Goal: Information Seeking & Learning: Learn about a topic

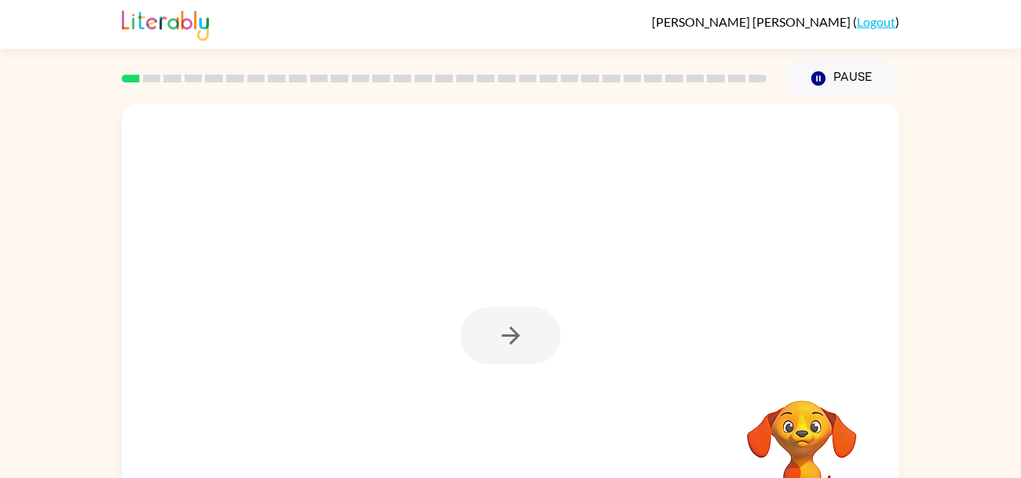
click at [511, 334] on div at bounding box center [510, 335] width 100 height 57
click at [511, 334] on icon "button" at bounding box center [510, 335] width 27 height 27
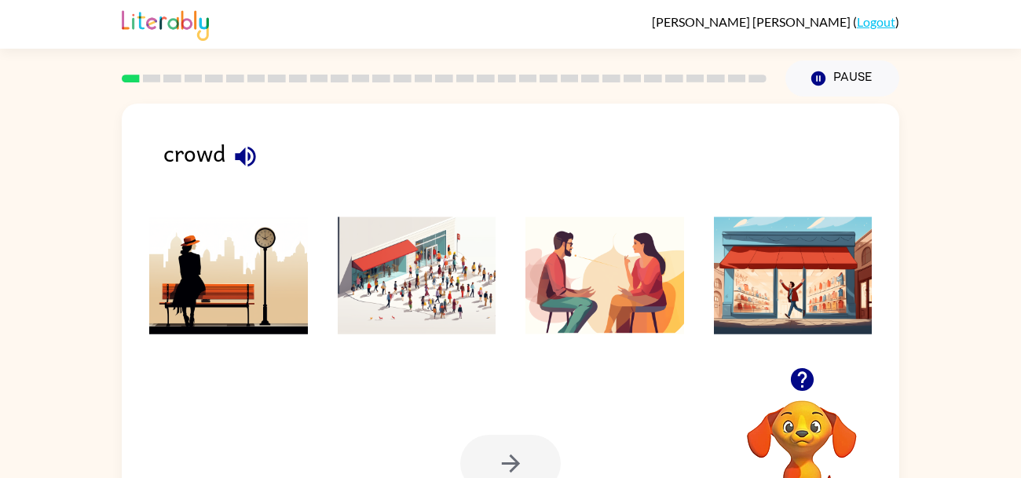
click at [422, 276] on img at bounding box center [417, 276] width 159 height 118
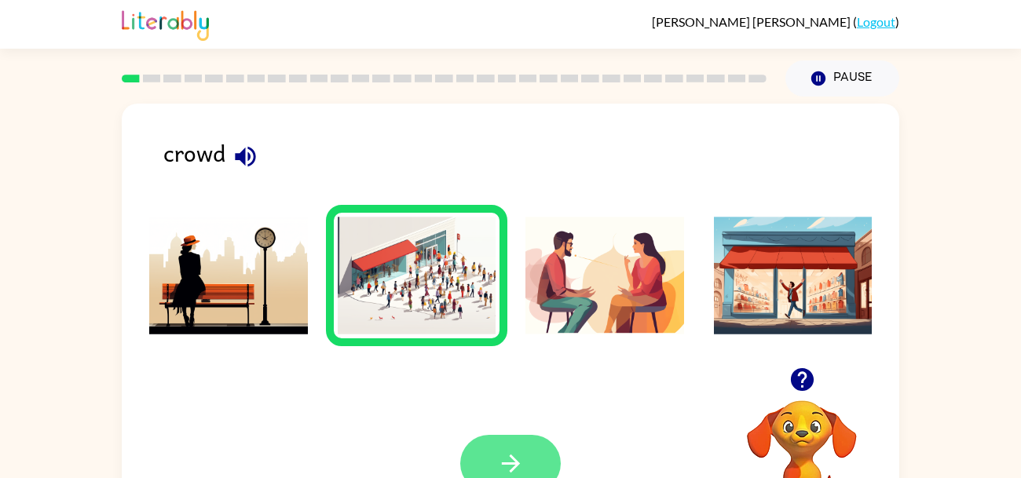
click at [506, 450] on icon "button" at bounding box center [510, 463] width 27 height 27
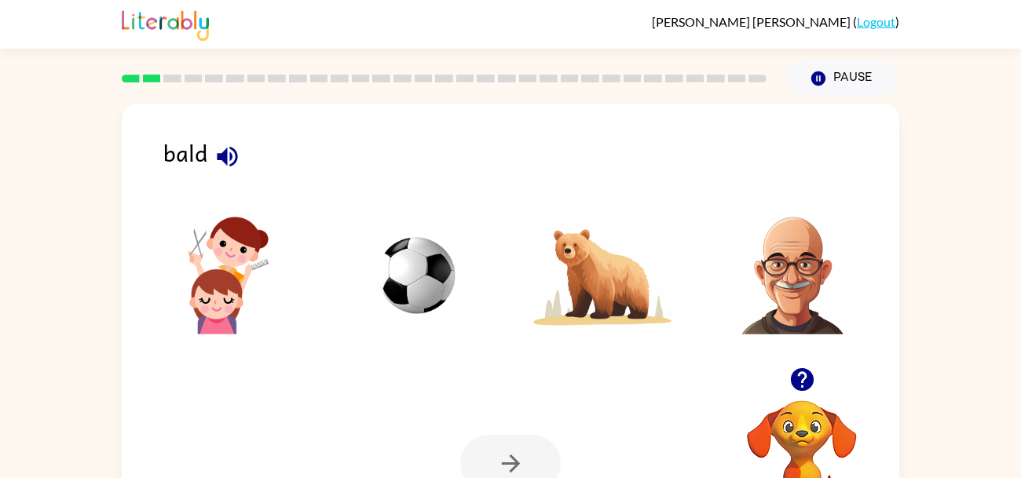
click at [804, 257] on img at bounding box center [793, 276] width 159 height 118
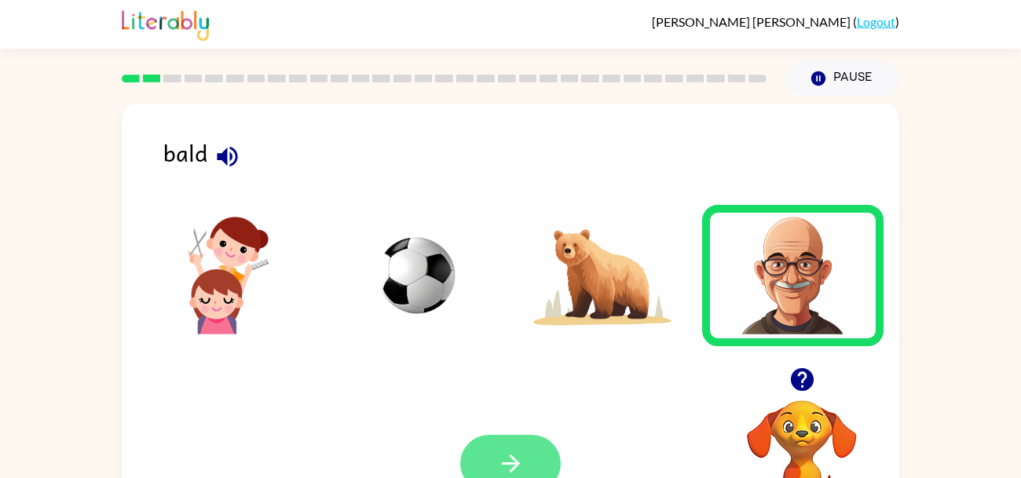
click at [510, 454] on icon "button" at bounding box center [510, 463] width 27 height 27
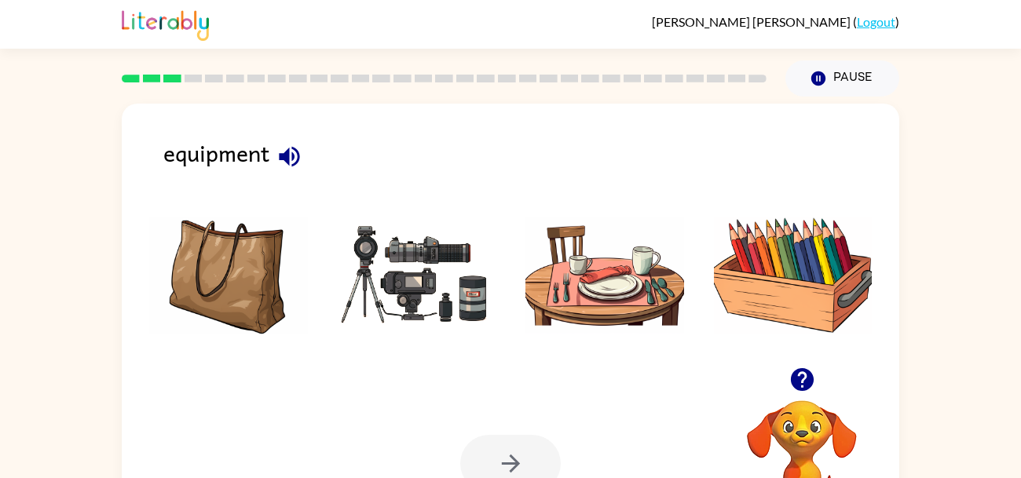
click at [224, 281] on img at bounding box center [228, 276] width 159 height 118
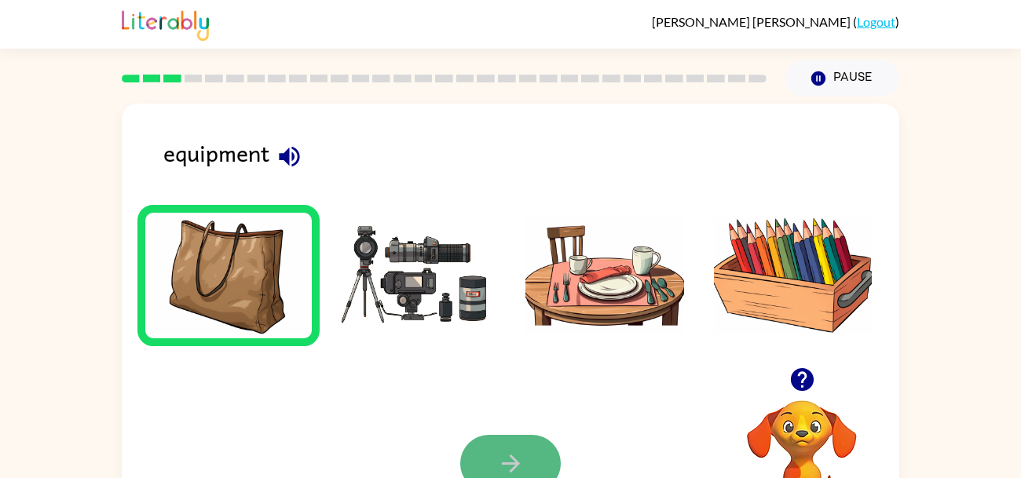
click at [520, 462] on icon "button" at bounding box center [510, 463] width 27 height 27
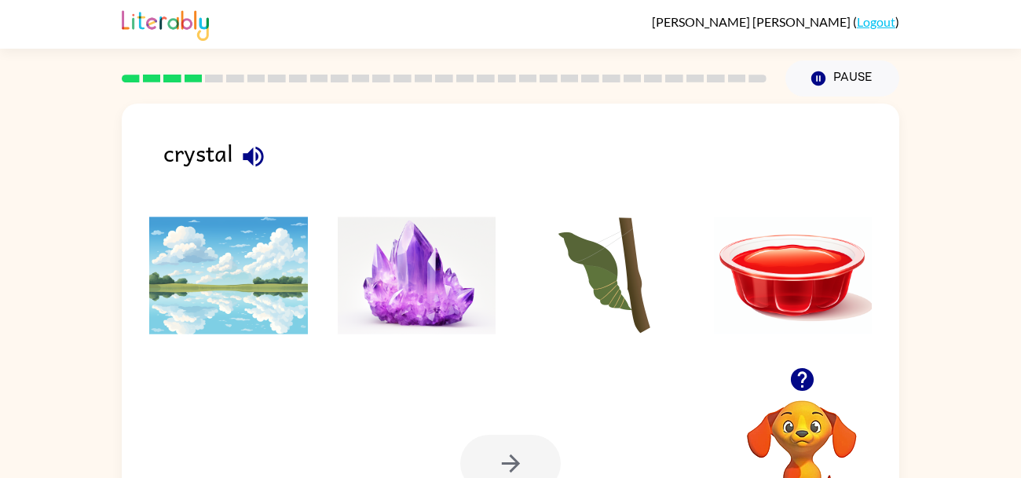
click at [422, 290] on img at bounding box center [417, 276] width 159 height 118
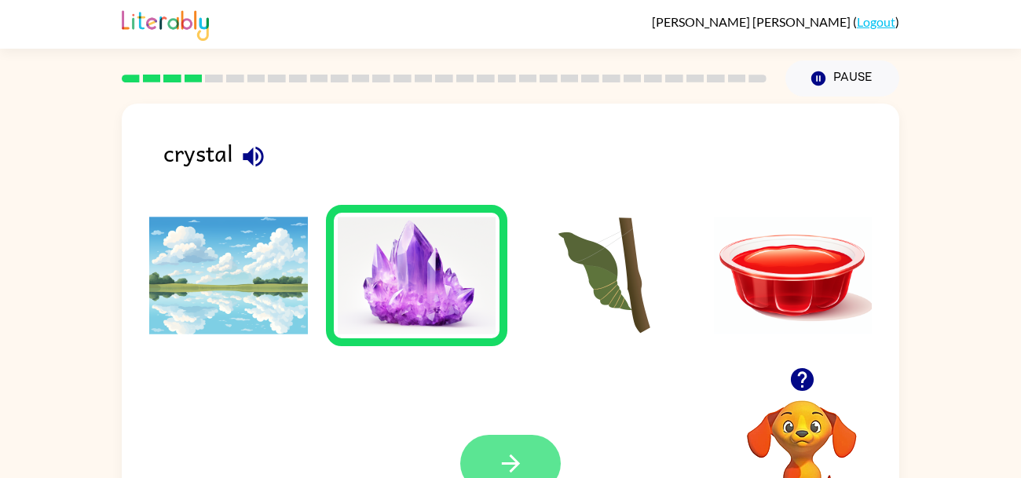
click at [530, 468] on button "button" at bounding box center [510, 463] width 100 height 57
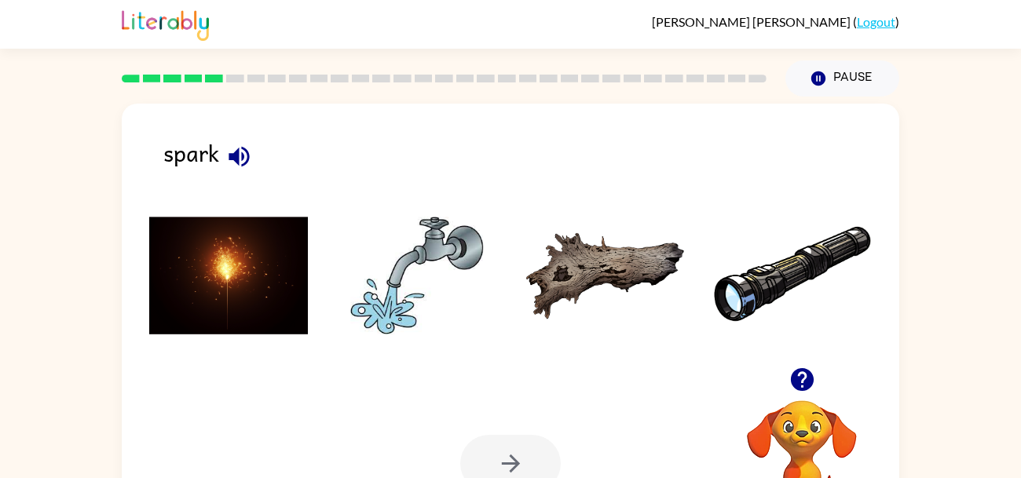
click at [253, 252] on img at bounding box center [228, 276] width 159 height 118
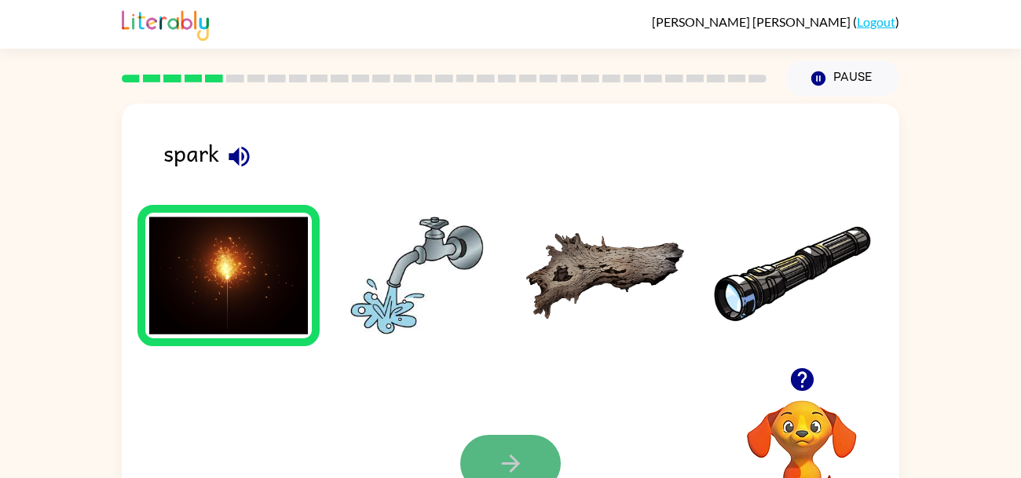
click at [504, 460] on icon "button" at bounding box center [510, 463] width 27 height 27
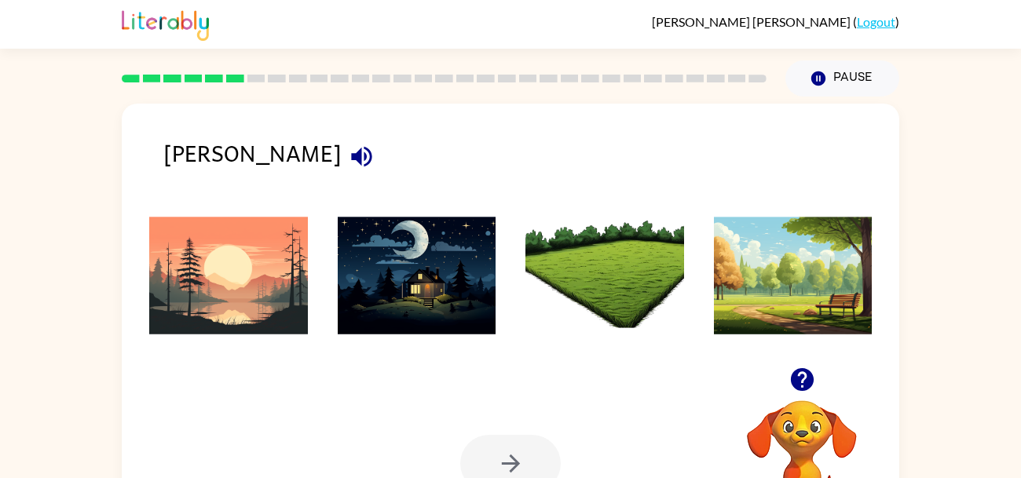
click at [235, 289] on img at bounding box center [228, 276] width 159 height 118
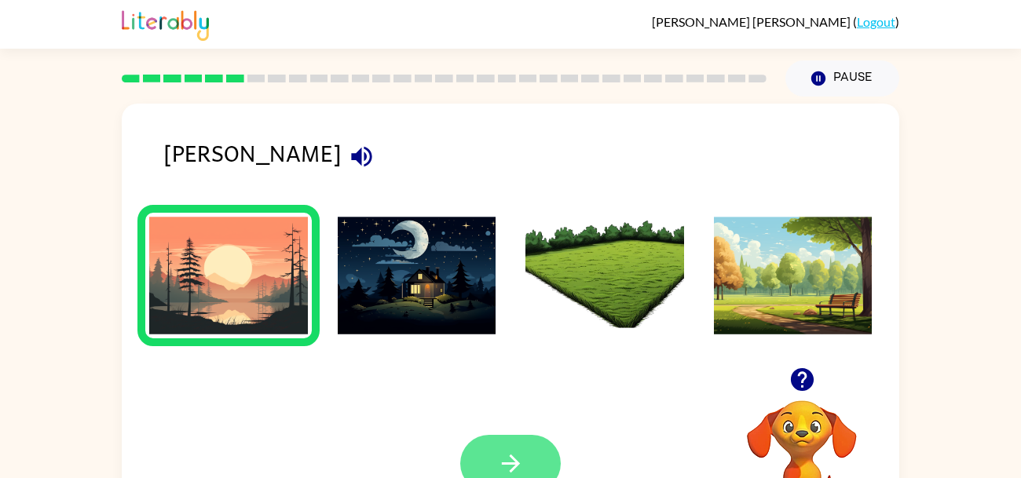
click at [516, 457] on icon "button" at bounding box center [510, 463] width 27 height 27
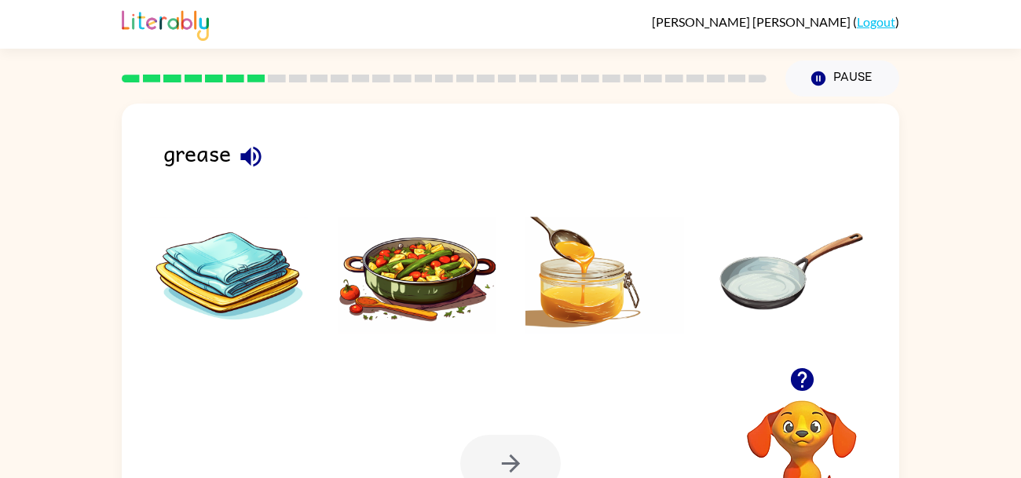
click at [564, 293] on img at bounding box center [604, 276] width 159 height 118
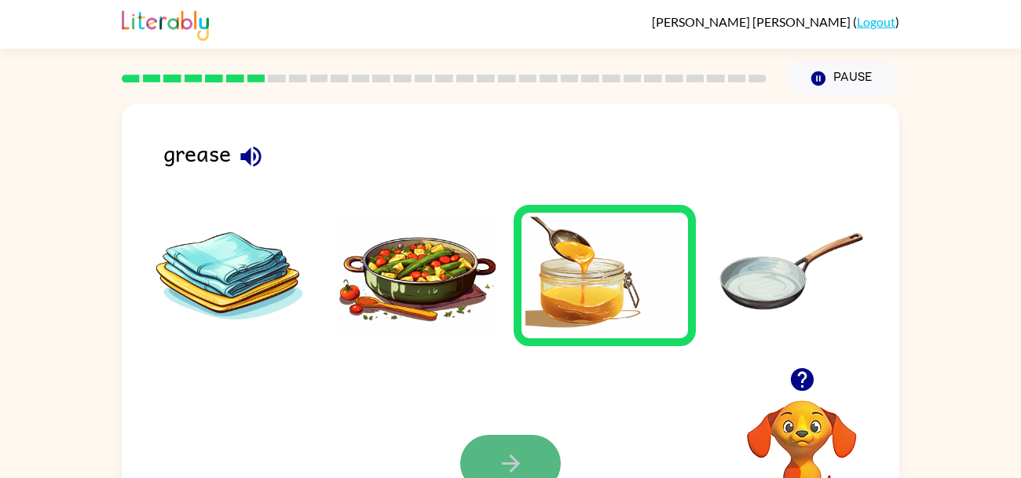
click at [531, 441] on button "button" at bounding box center [510, 463] width 100 height 57
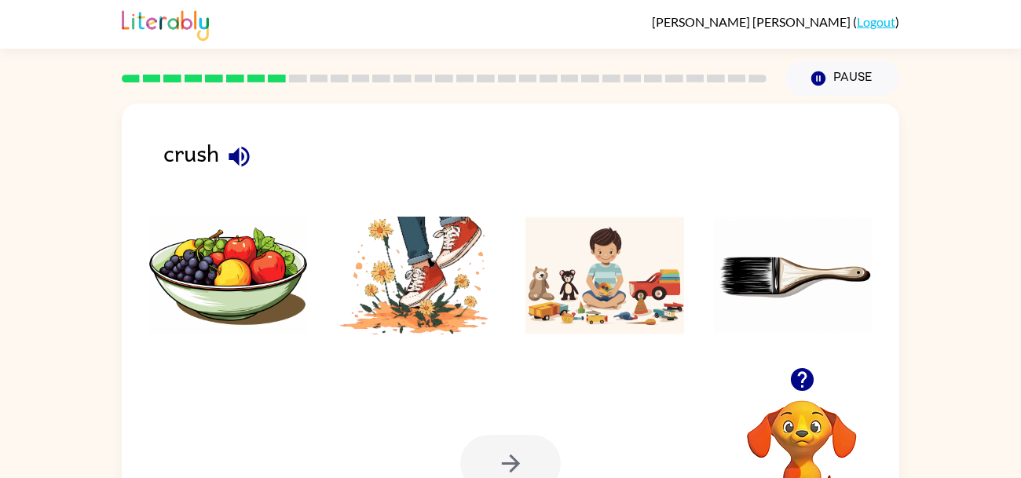
click at [455, 297] on img at bounding box center [417, 276] width 159 height 118
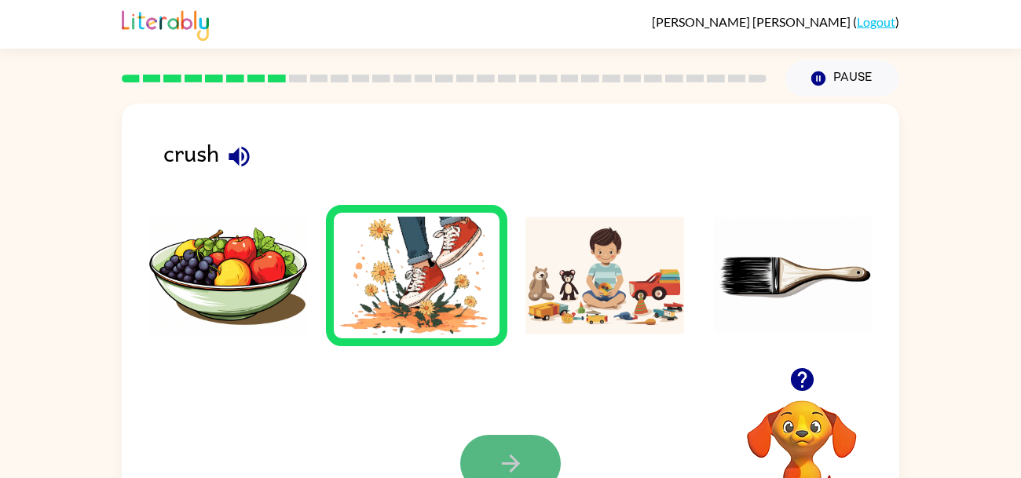
click at [522, 455] on icon "button" at bounding box center [510, 463] width 27 height 27
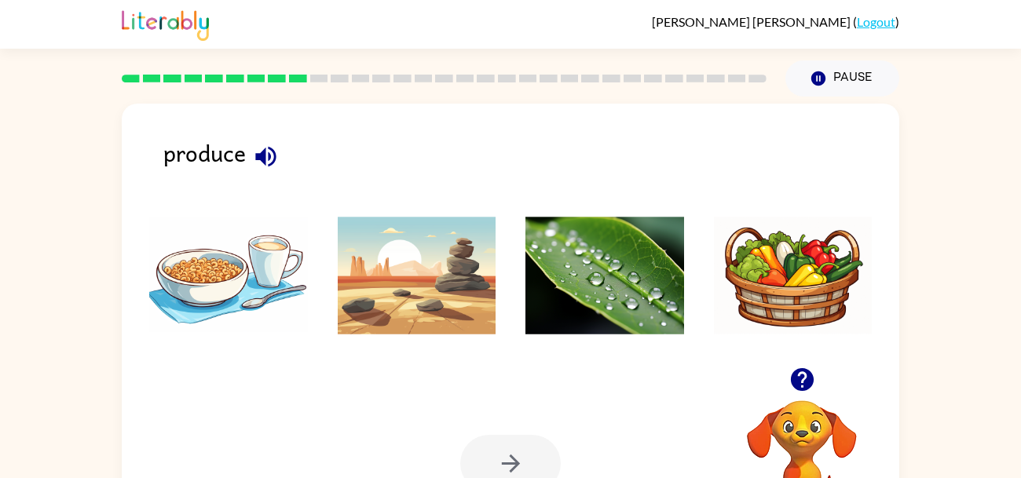
click at [761, 265] on img at bounding box center [793, 276] width 159 height 118
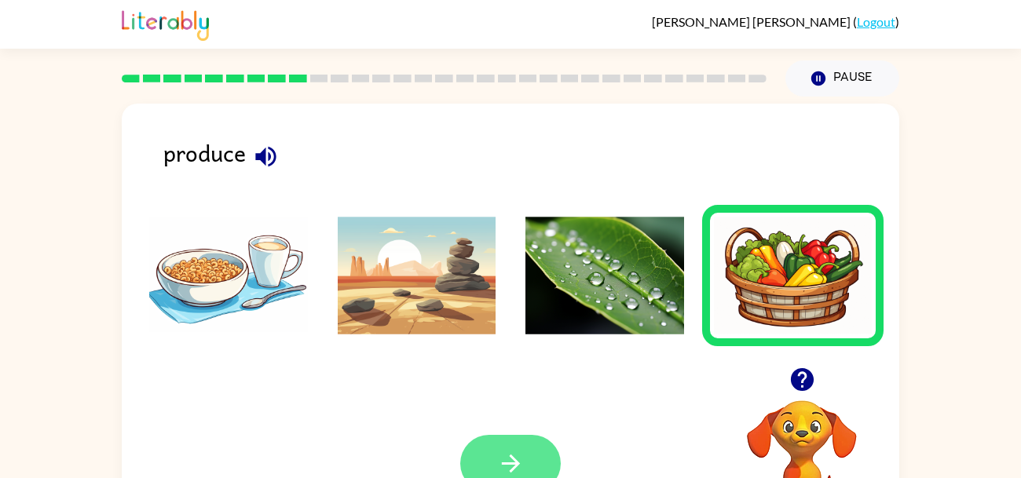
click at [482, 464] on button "button" at bounding box center [510, 463] width 100 height 57
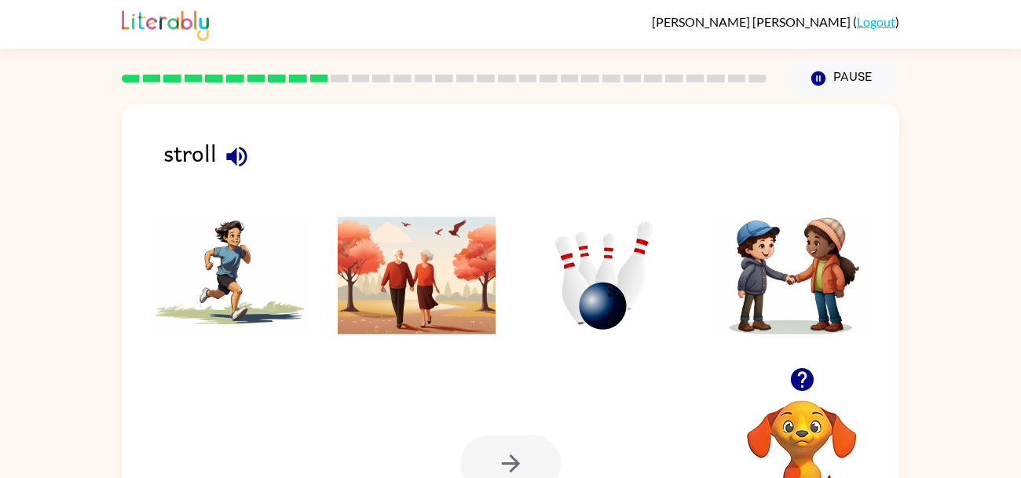
click at [612, 294] on img at bounding box center [604, 276] width 159 height 118
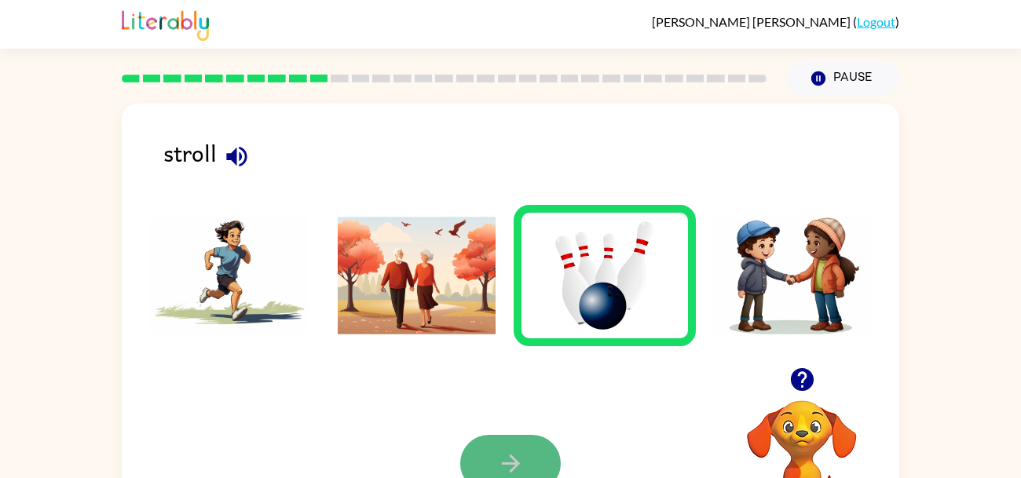
click at [512, 444] on button "button" at bounding box center [510, 463] width 100 height 57
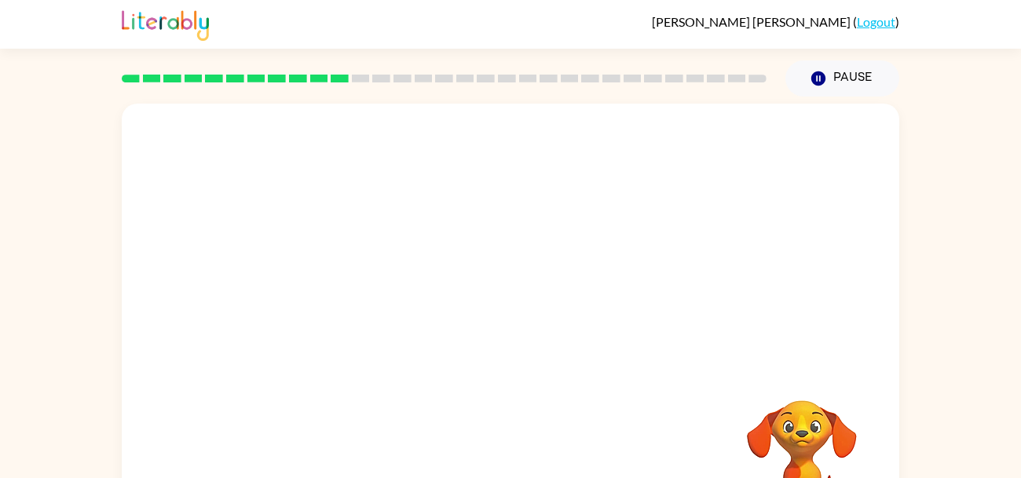
click at [512, 444] on div "Your browser must support playing .mp4 files to use Literably. Please try using…" at bounding box center [510, 328] width 777 height 448
click at [504, 331] on icon "button" at bounding box center [510, 335] width 27 height 27
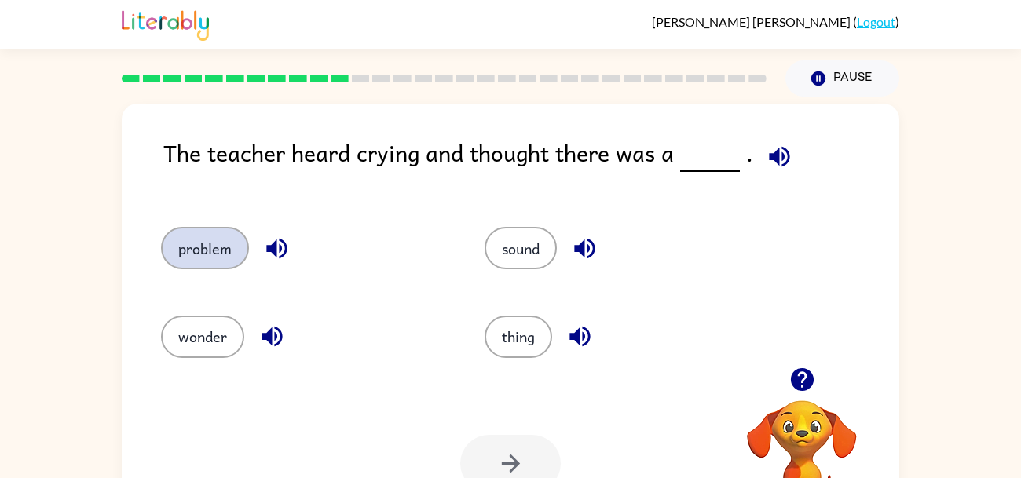
click at [209, 230] on button "problem" at bounding box center [205, 248] width 88 height 42
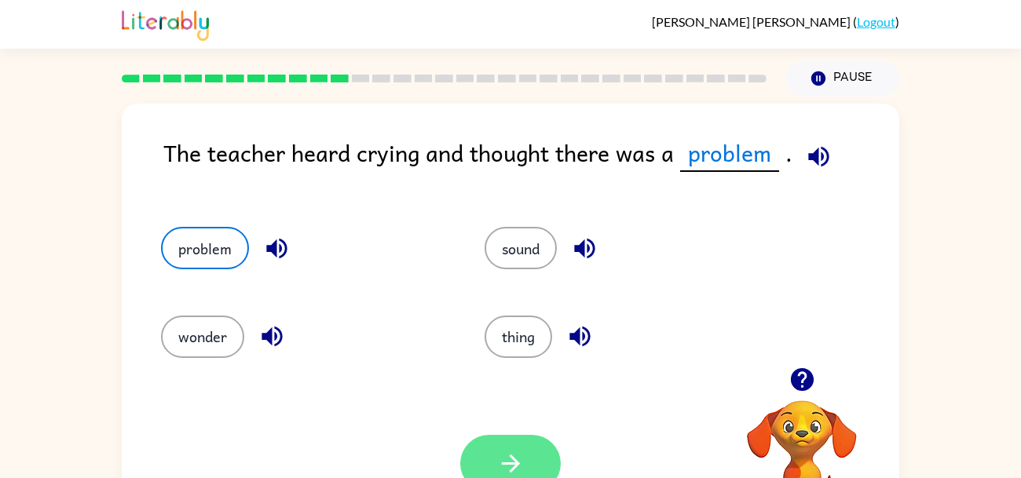
click at [529, 444] on button "button" at bounding box center [510, 463] width 100 height 57
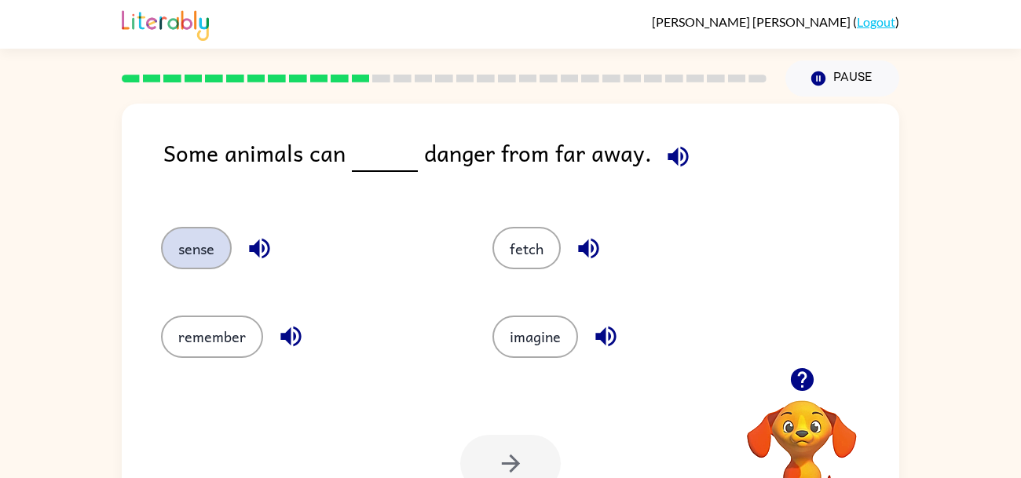
click at [207, 250] on button "sense" at bounding box center [196, 248] width 71 height 42
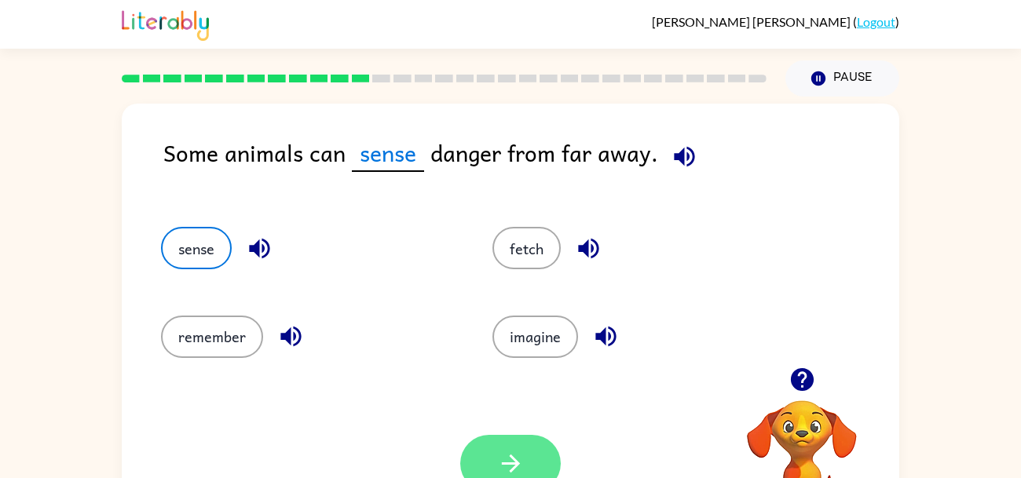
click at [517, 444] on button "button" at bounding box center [510, 463] width 100 height 57
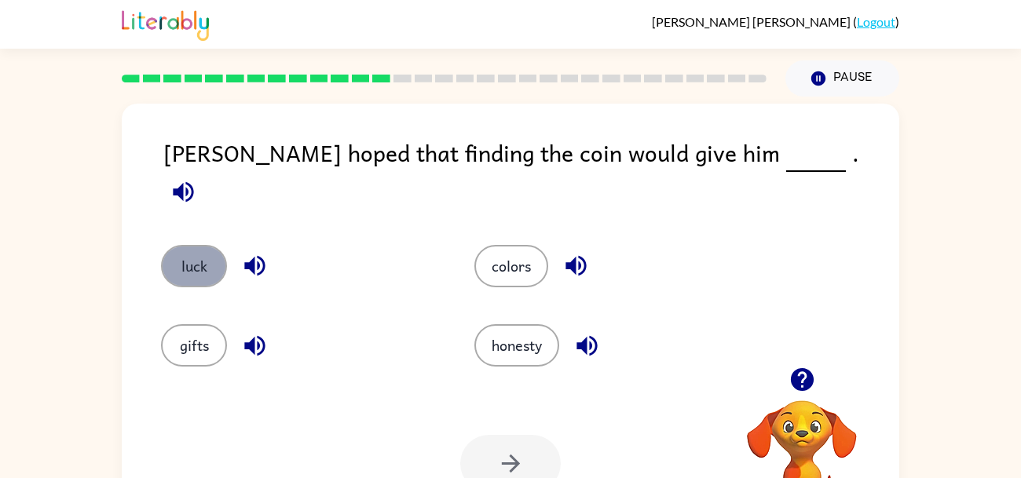
click at [192, 245] on button "luck" at bounding box center [194, 266] width 66 height 42
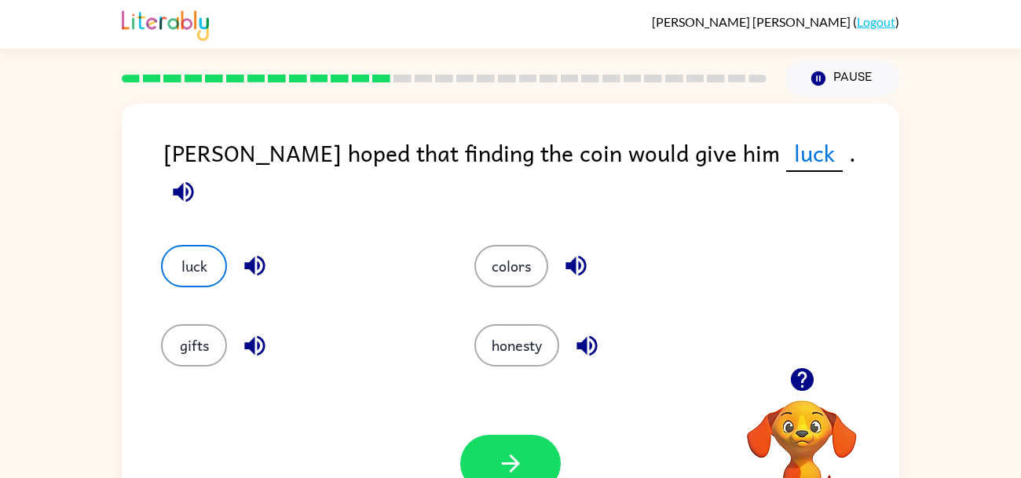
click at [197, 178] on icon "button" at bounding box center [183, 191] width 27 height 27
click at [515, 461] on icon "button" at bounding box center [510, 464] width 18 height 18
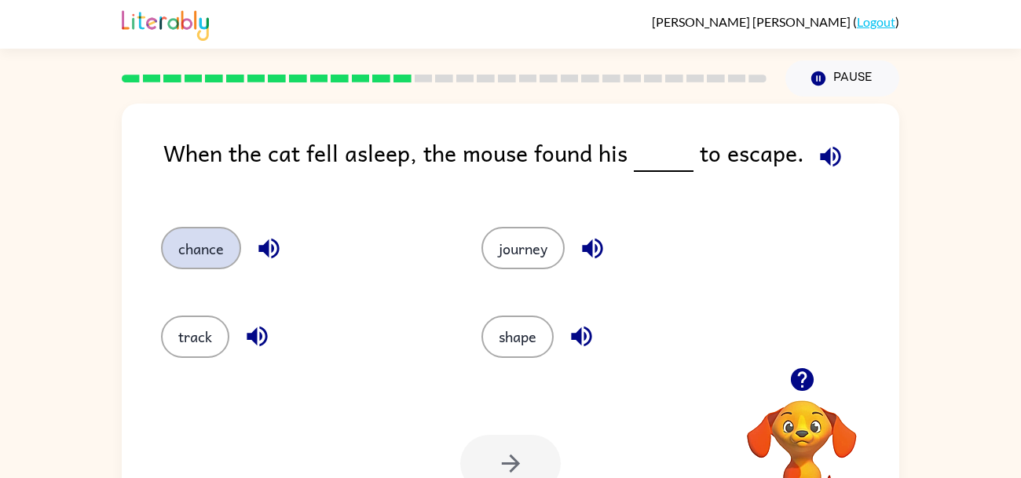
click at [204, 241] on button "chance" at bounding box center [201, 248] width 80 height 42
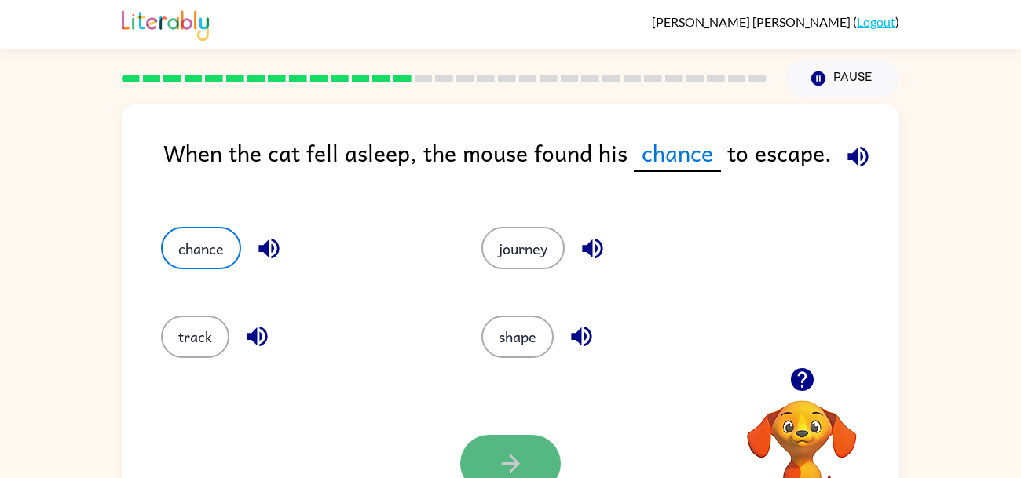
click at [500, 462] on icon "button" at bounding box center [510, 463] width 27 height 27
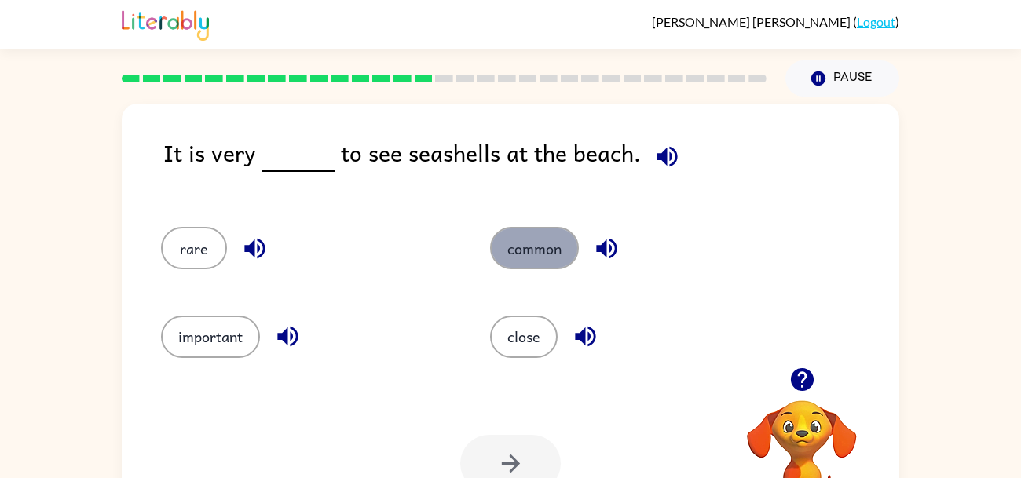
click at [552, 252] on button "common" at bounding box center [534, 248] width 89 height 42
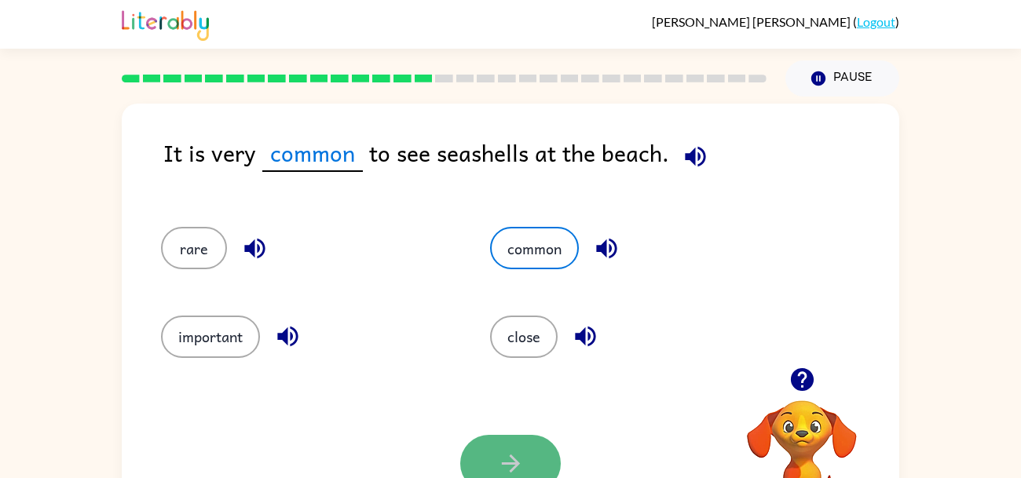
click at [491, 448] on button "button" at bounding box center [510, 463] width 100 height 57
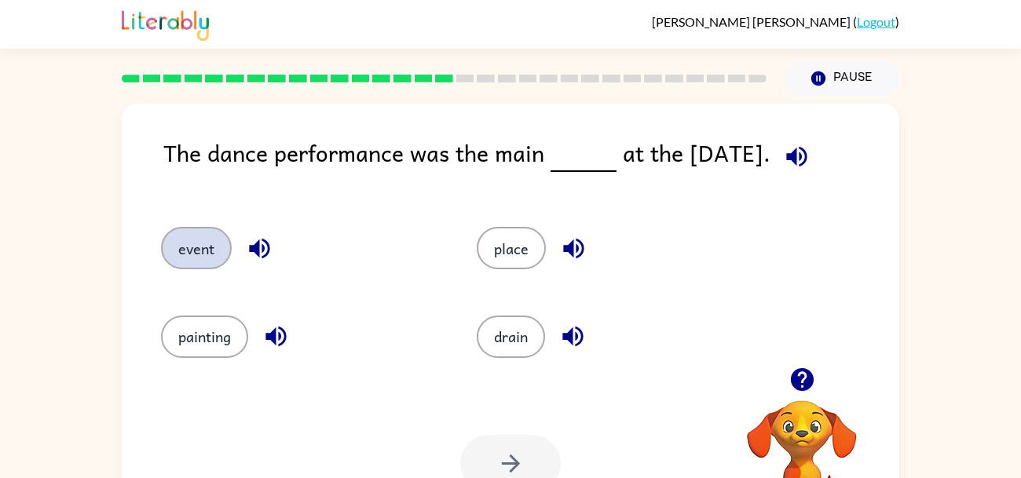
click at [212, 242] on button "event" at bounding box center [196, 248] width 71 height 42
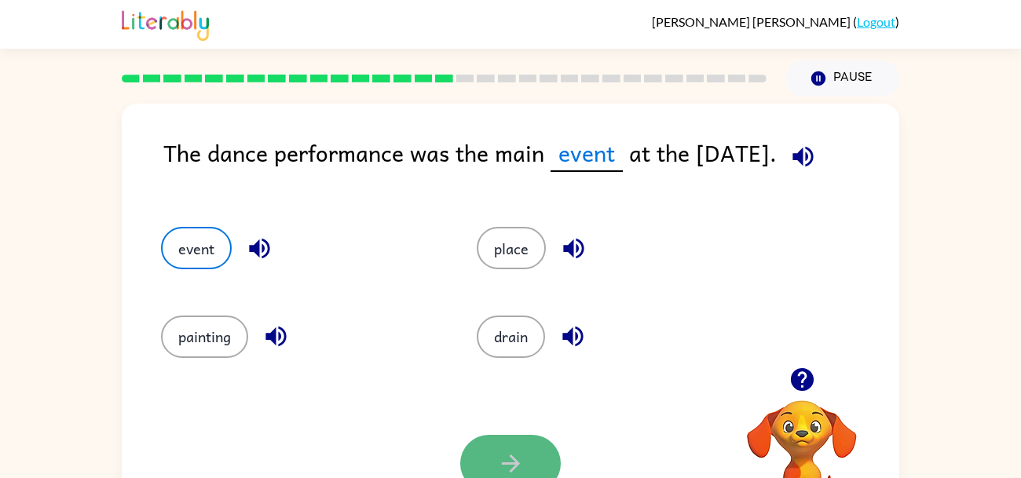
click at [527, 458] on button "button" at bounding box center [510, 463] width 100 height 57
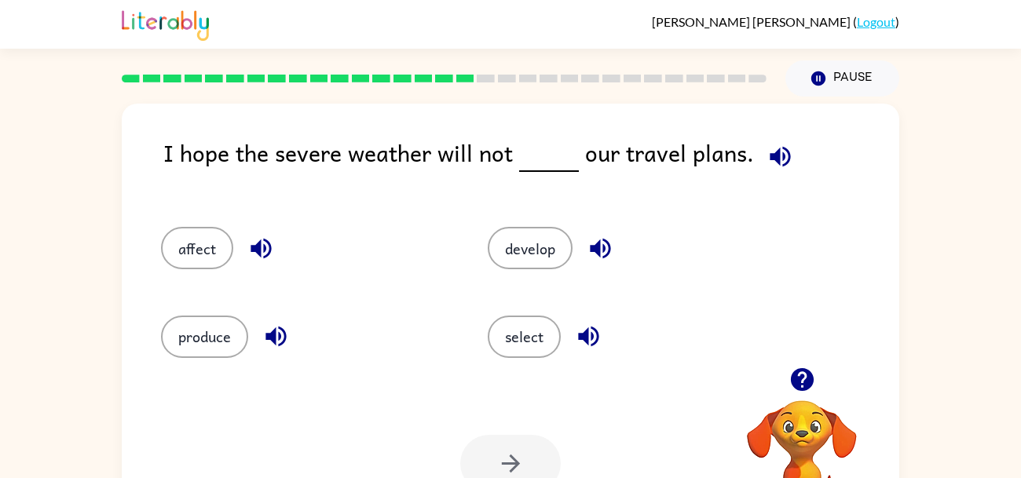
click at [133, 254] on div "affect" at bounding box center [294, 241] width 327 height 88
click at [181, 259] on button "affect" at bounding box center [197, 248] width 72 height 42
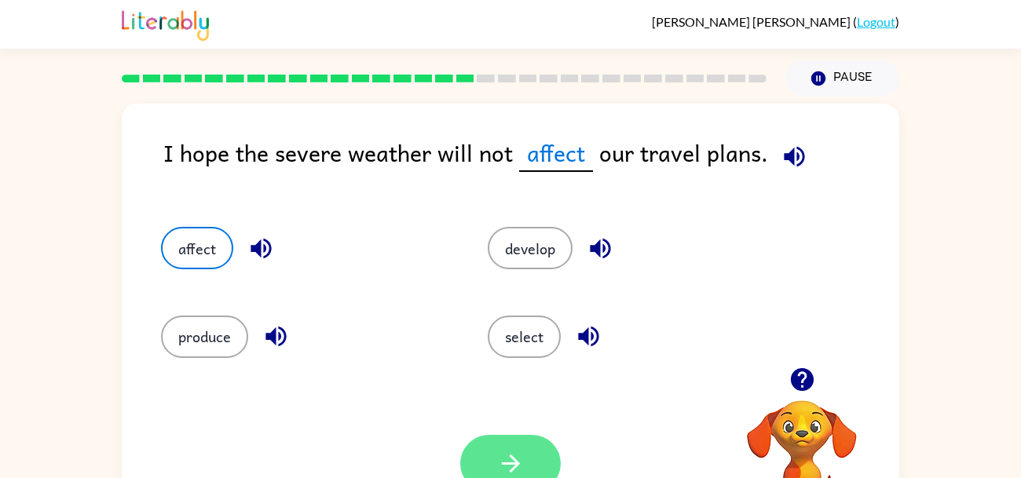
click at [514, 450] on icon "button" at bounding box center [510, 463] width 27 height 27
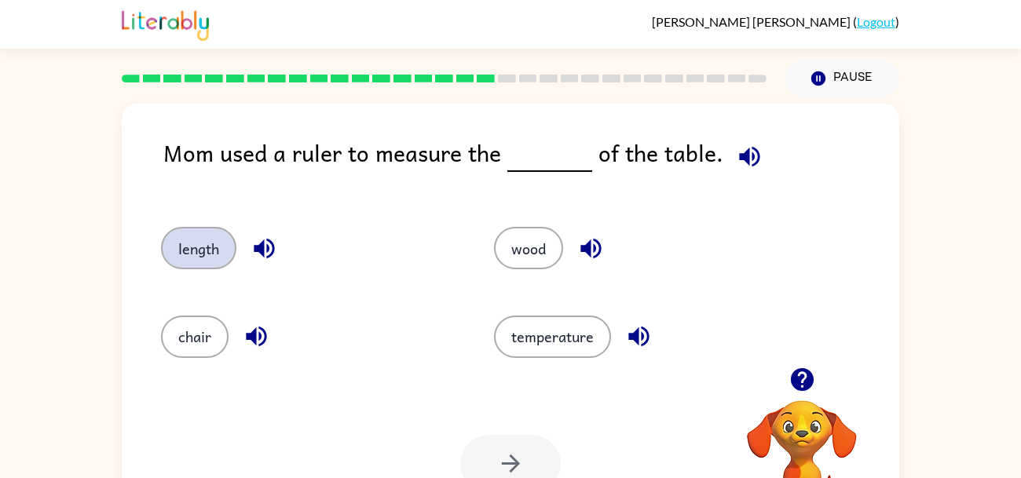
click at [225, 254] on button "length" at bounding box center [198, 248] width 75 height 42
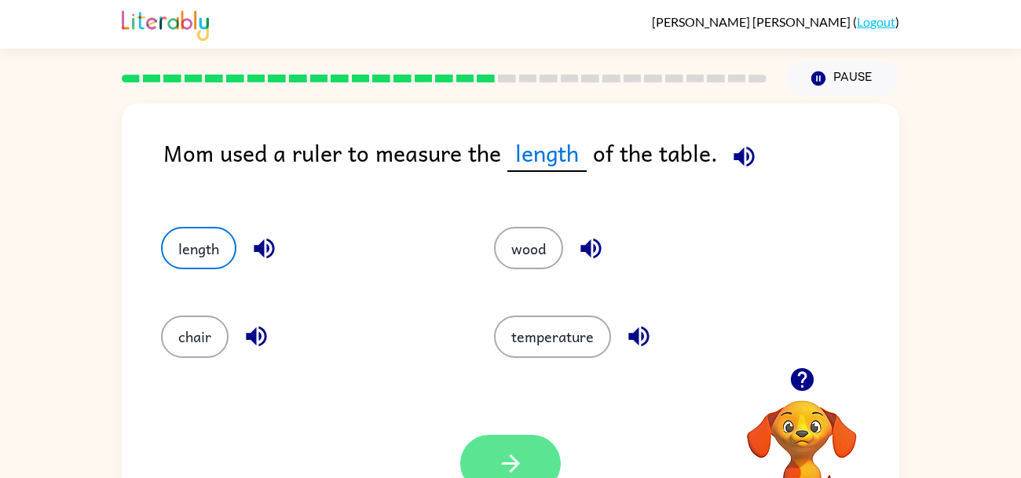
click at [531, 445] on button "button" at bounding box center [510, 463] width 100 height 57
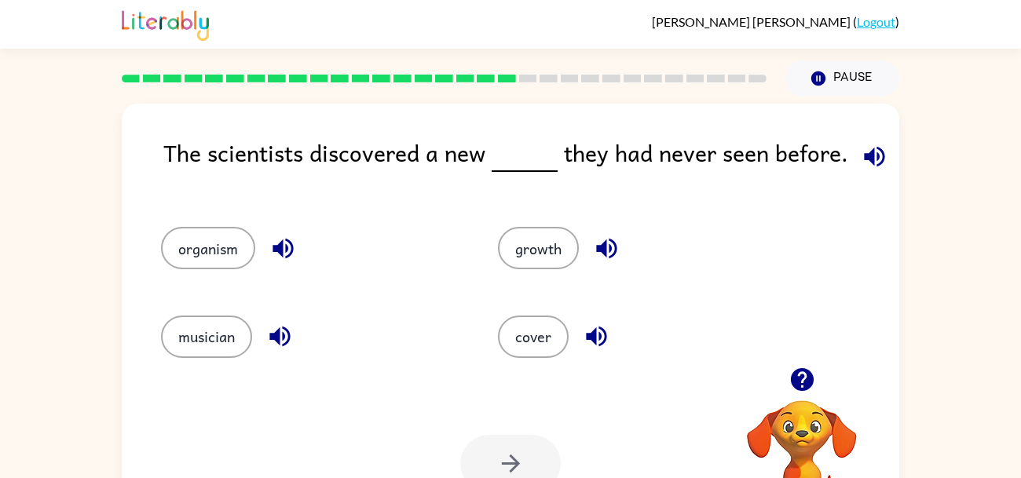
click at [510, 215] on div "growth" at bounding box center [636, 241] width 337 height 88
click at [538, 254] on button "growth" at bounding box center [538, 248] width 81 height 42
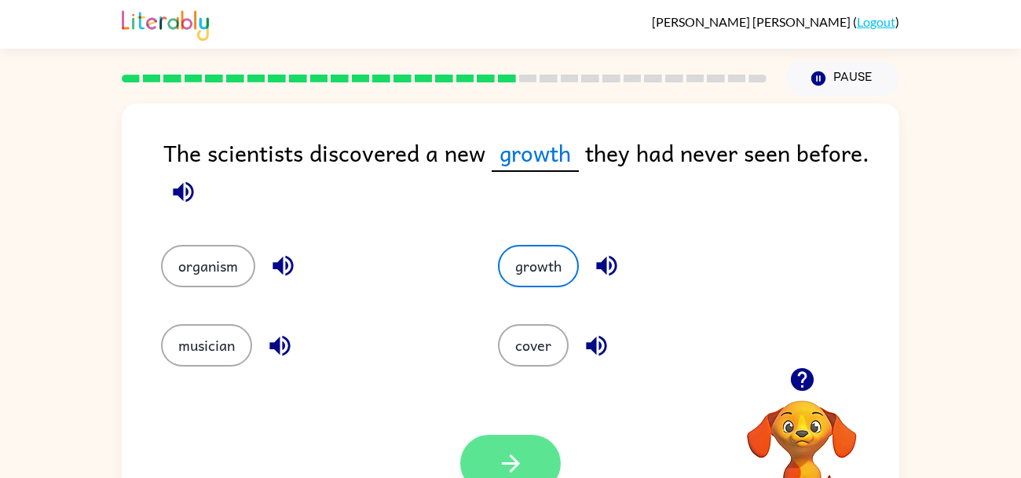
click at [486, 442] on button "button" at bounding box center [510, 463] width 100 height 57
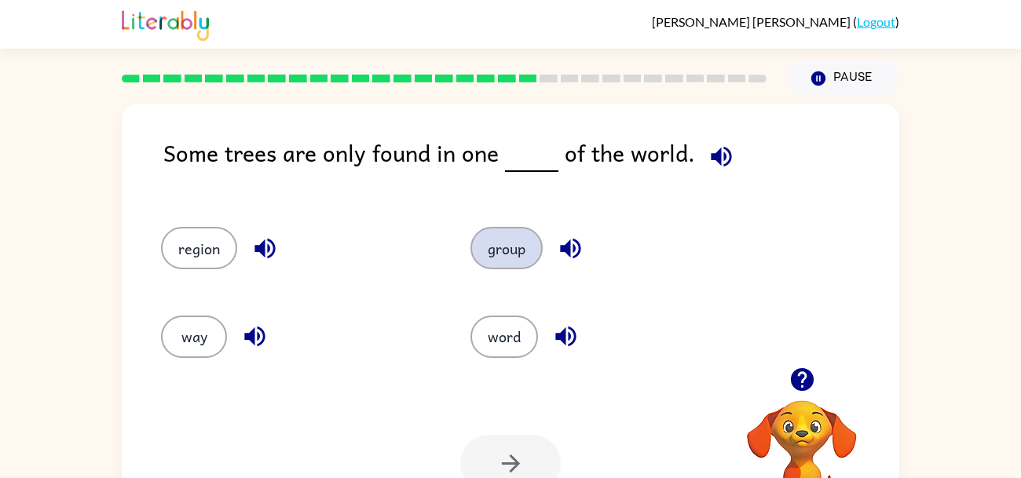
click at [501, 237] on button "group" at bounding box center [506, 248] width 72 height 42
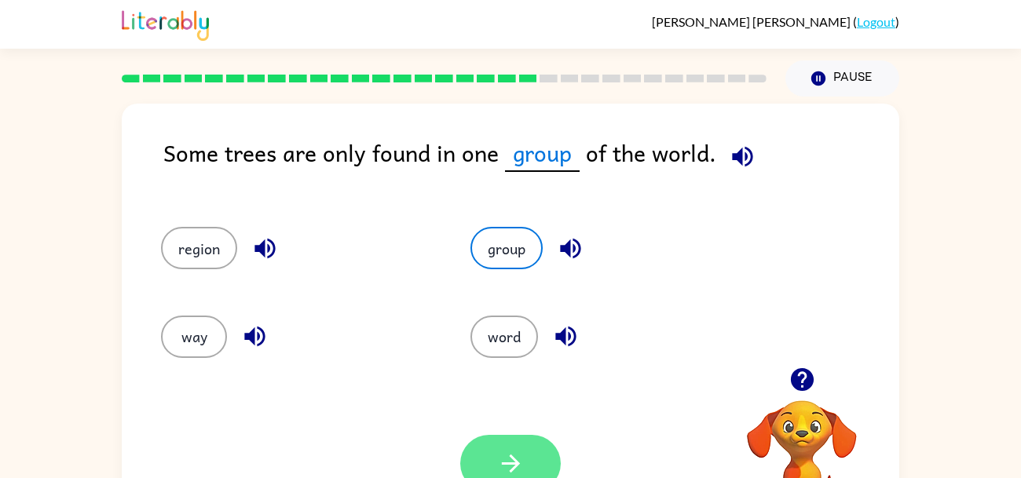
click at [516, 444] on button "button" at bounding box center [510, 463] width 100 height 57
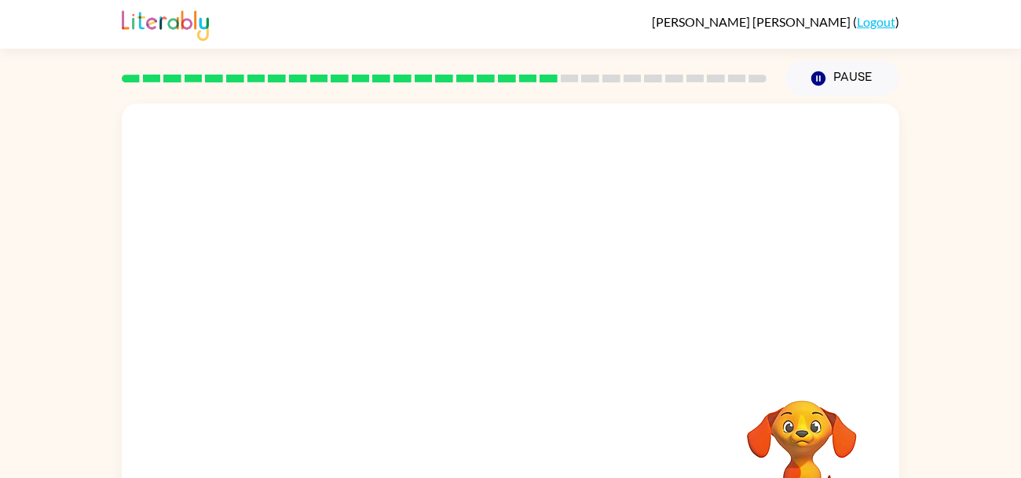
click at [368, 317] on video "Your browser must support playing .mp4 files to use Literably. Please try using…" at bounding box center [510, 236] width 777 height 264
click at [368, 320] on video "Your browser must support playing .mp4 files to use Literably. Please try using…" at bounding box center [510, 236] width 777 height 264
click at [493, 315] on button "button" at bounding box center [510, 335] width 100 height 57
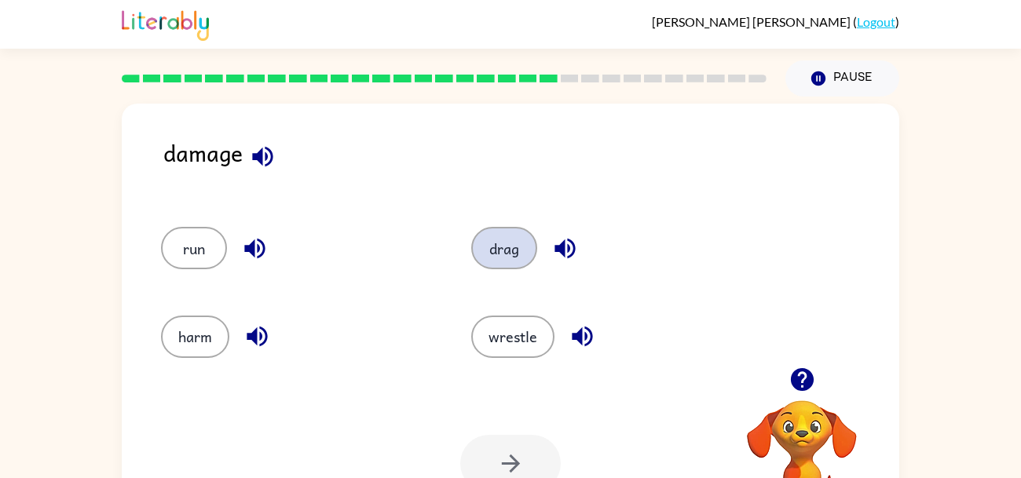
click at [510, 243] on button "drag" at bounding box center [504, 248] width 66 height 42
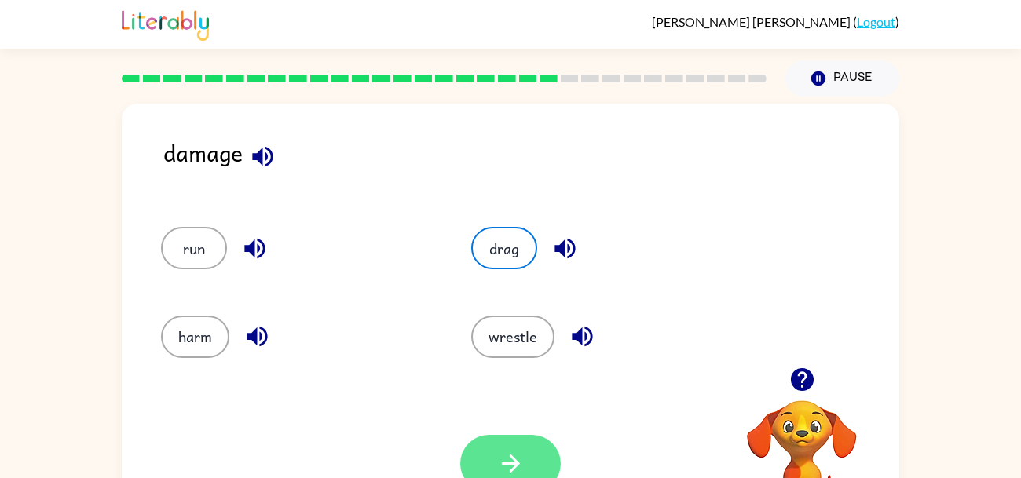
click at [511, 451] on icon "button" at bounding box center [510, 463] width 27 height 27
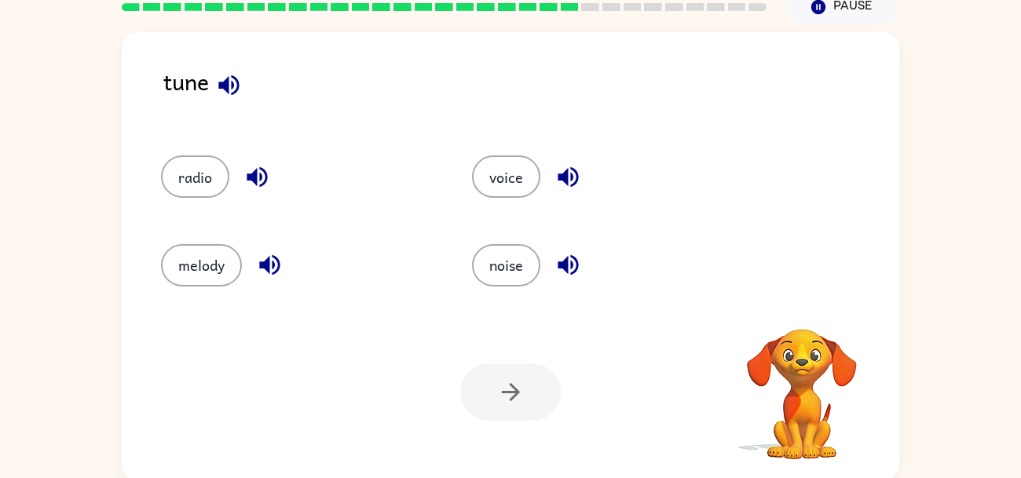
scroll to position [75, 0]
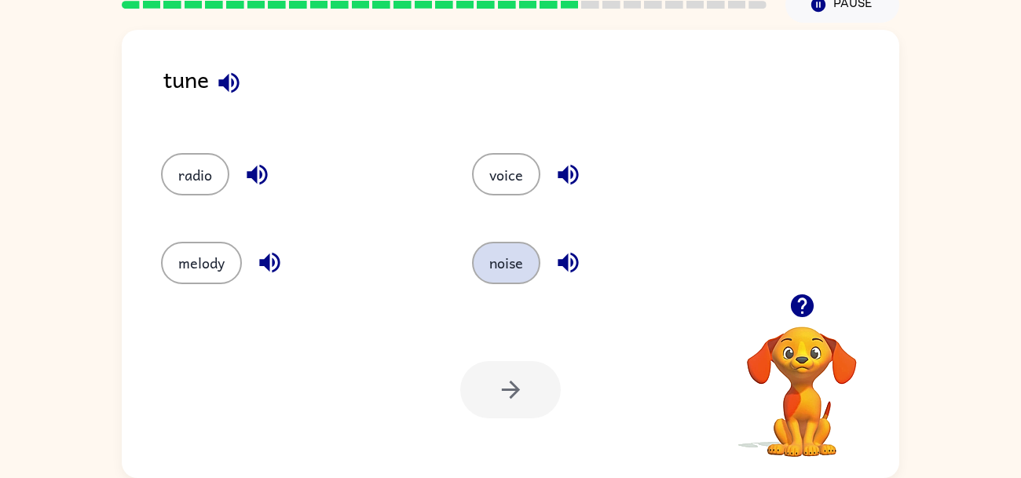
click at [512, 279] on button "noise" at bounding box center [506, 263] width 68 height 42
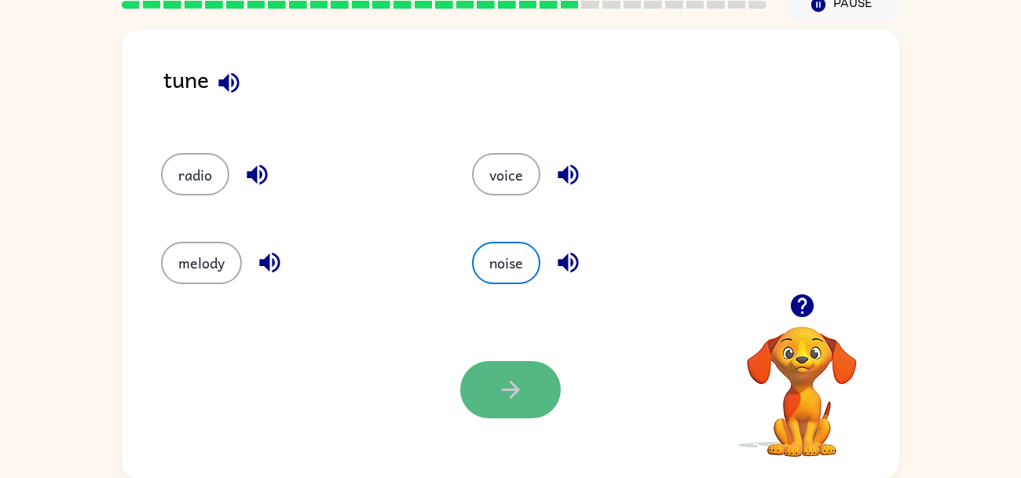
click at [533, 363] on button "button" at bounding box center [510, 389] width 100 height 57
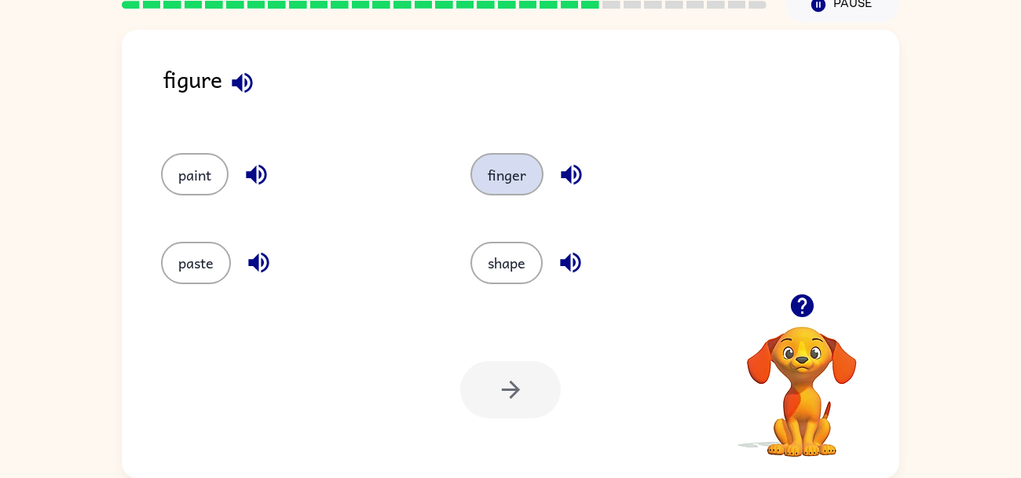
click at [506, 188] on button "finger" at bounding box center [506, 174] width 73 height 42
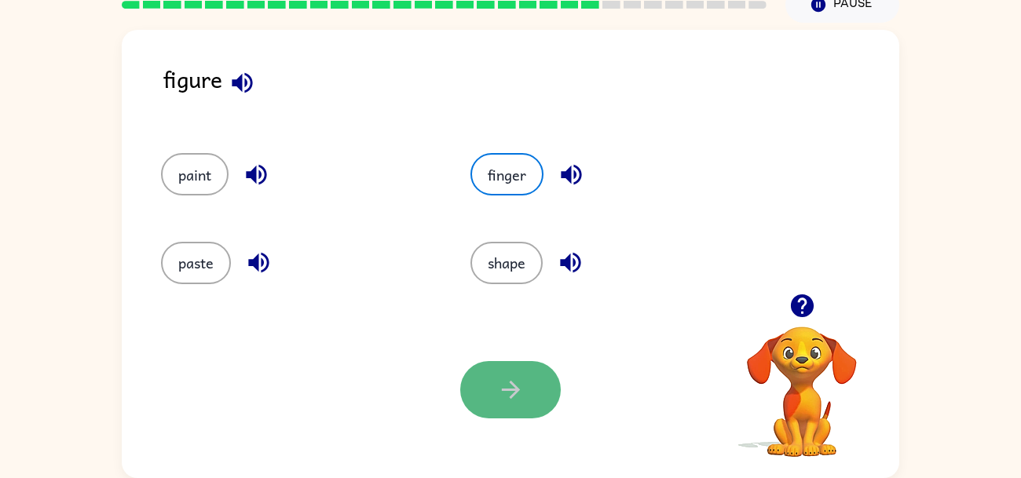
click at [536, 400] on button "button" at bounding box center [510, 389] width 100 height 57
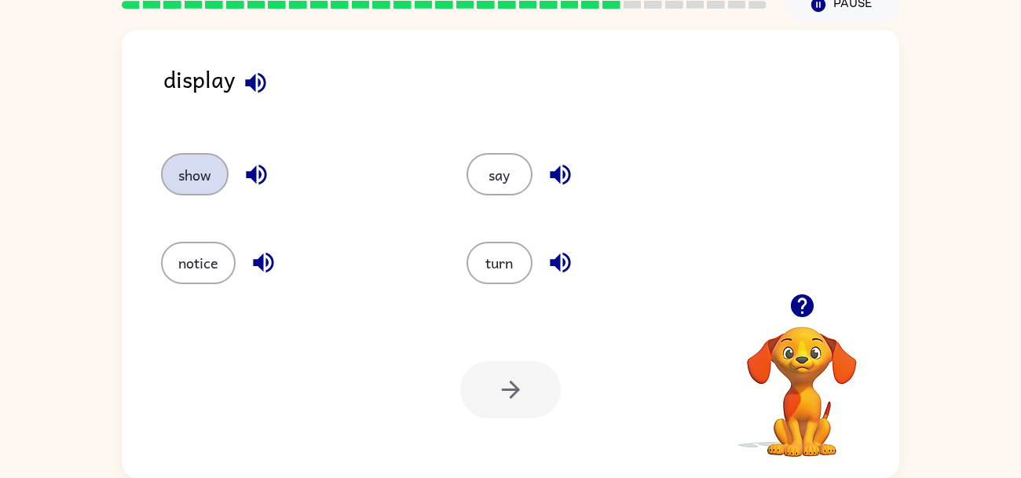
click at [206, 162] on button "show" at bounding box center [195, 174] width 68 height 42
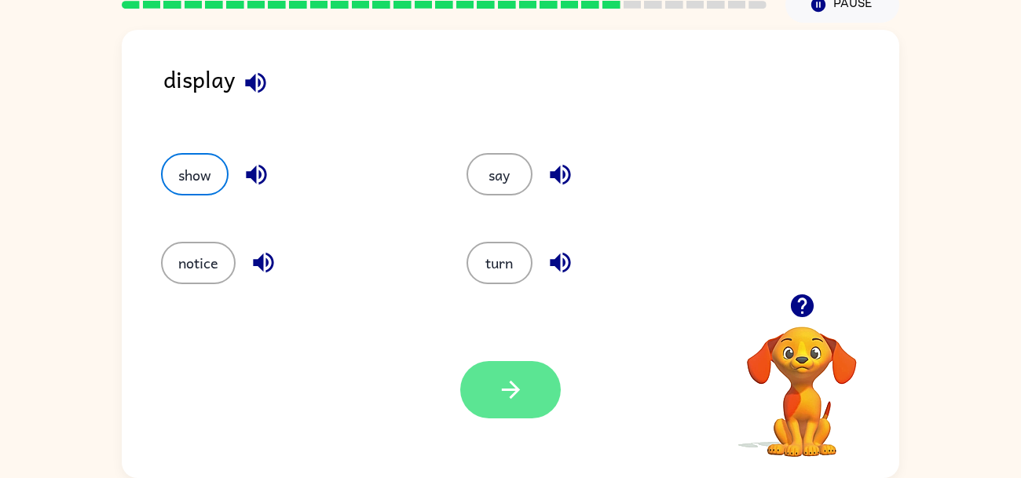
click at [535, 363] on button "button" at bounding box center [510, 389] width 100 height 57
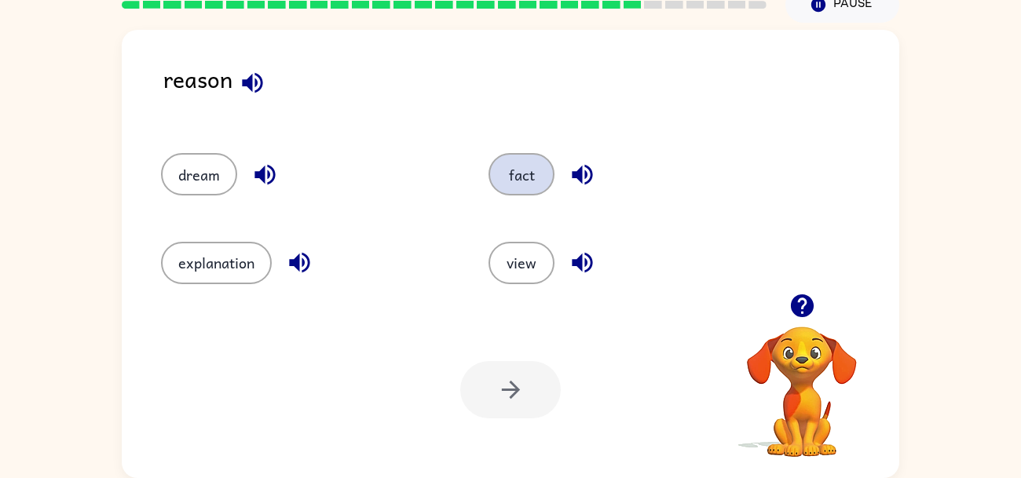
click at [510, 183] on button "fact" at bounding box center [521, 174] width 66 height 42
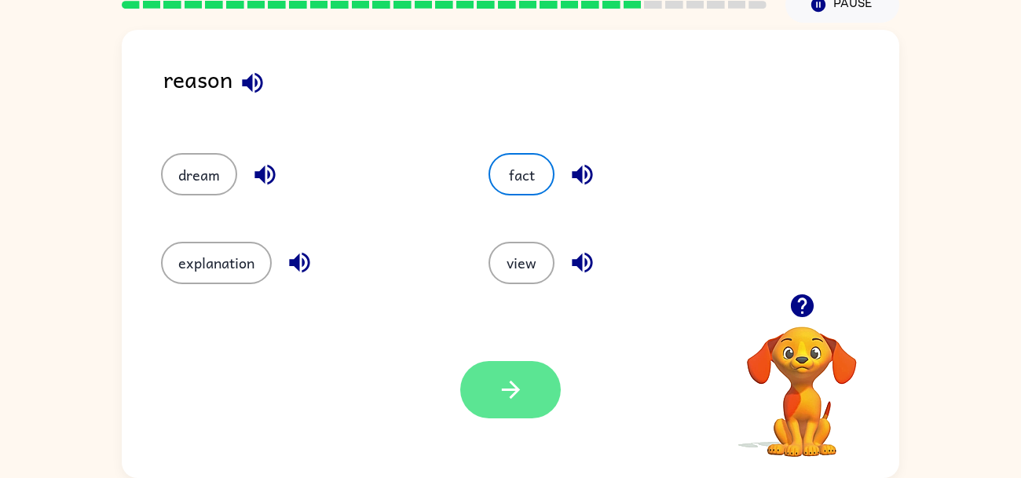
click at [517, 361] on button "button" at bounding box center [510, 389] width 100 height 57
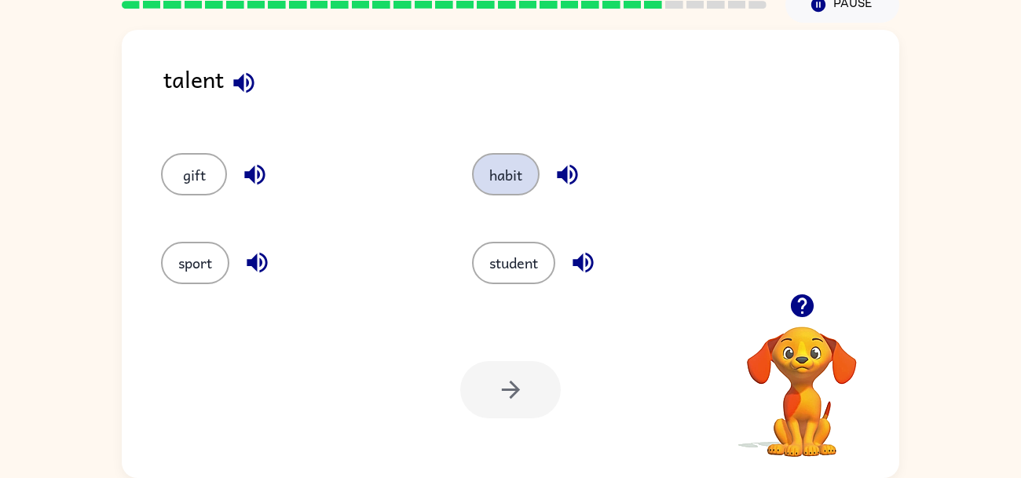
click at [521, 163] on button "habit" at bounding box center [506, 174] width 68 height 42
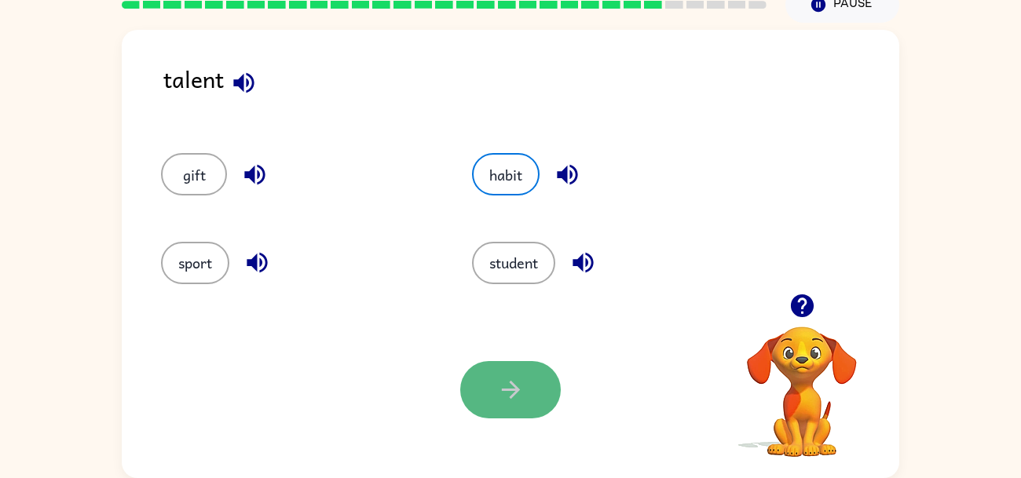
click at [517, 406] on button "button" at bounding box center [510, 389] width 100 height 57
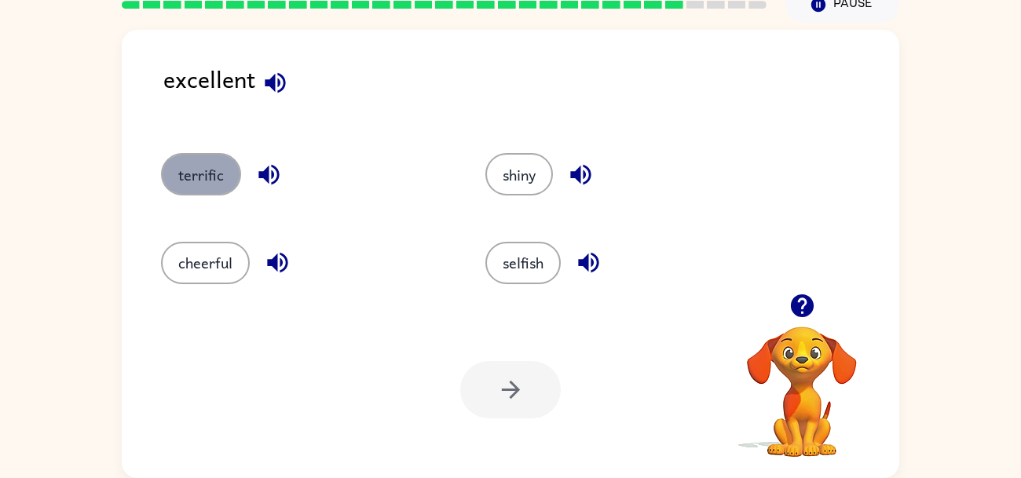
click at [181, 174] on button "terrific" at bounding box center [201, 174] width 80 height 42
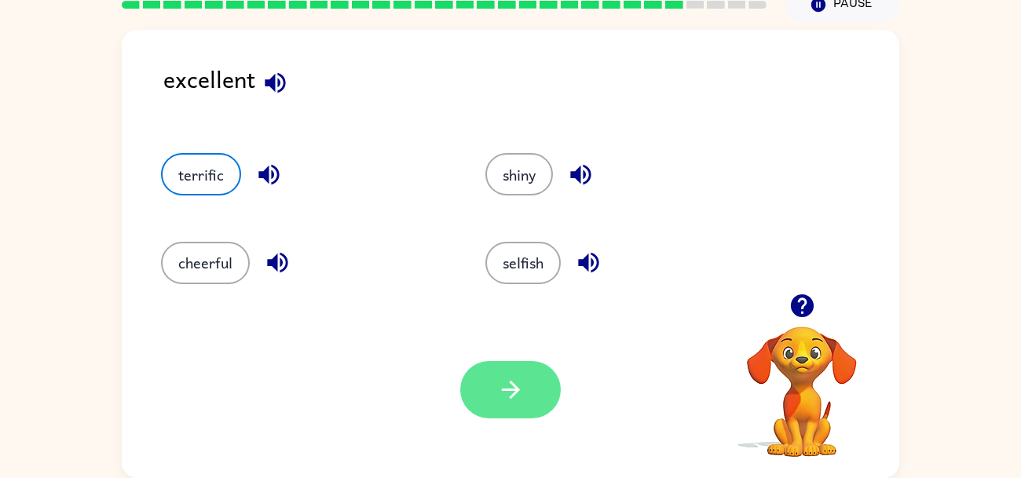
click at [518, 376] on icon "button" at bounding box center [510, 389] width 27 height 27
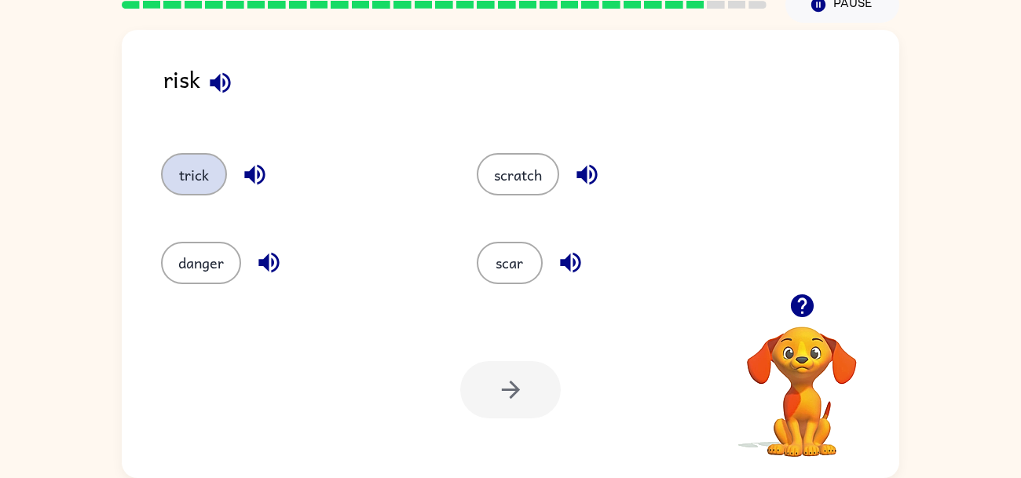
click at [209, 177] on button "trick" at bounding box center [194, 174] width 66 height 42
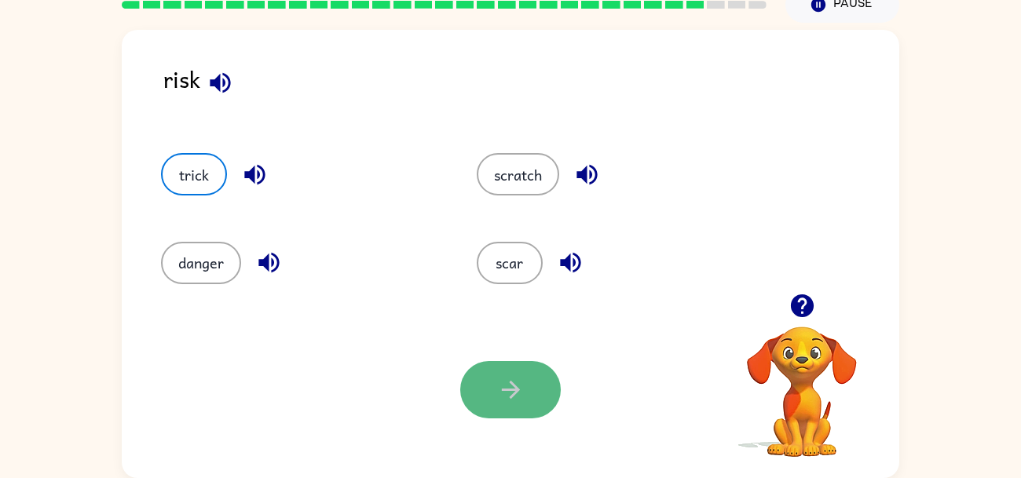
click at [497, 381] on icon "button" at bounding box center [510, 389] width 27 height 27
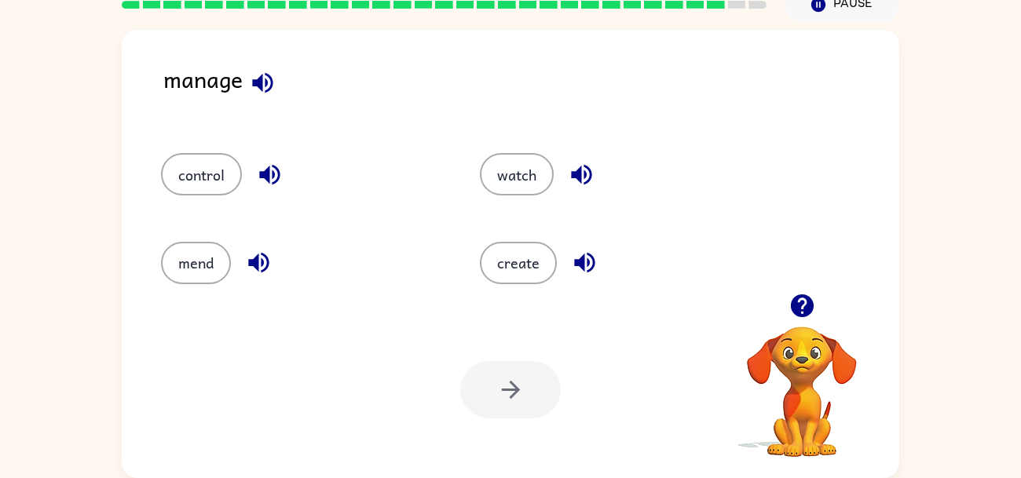
click at [497, 381] on div at bounding box center [510, 389] width 100 height 57
click at [201, 276] on button "mend" at bounding box center [196, 263] width 70 height 42
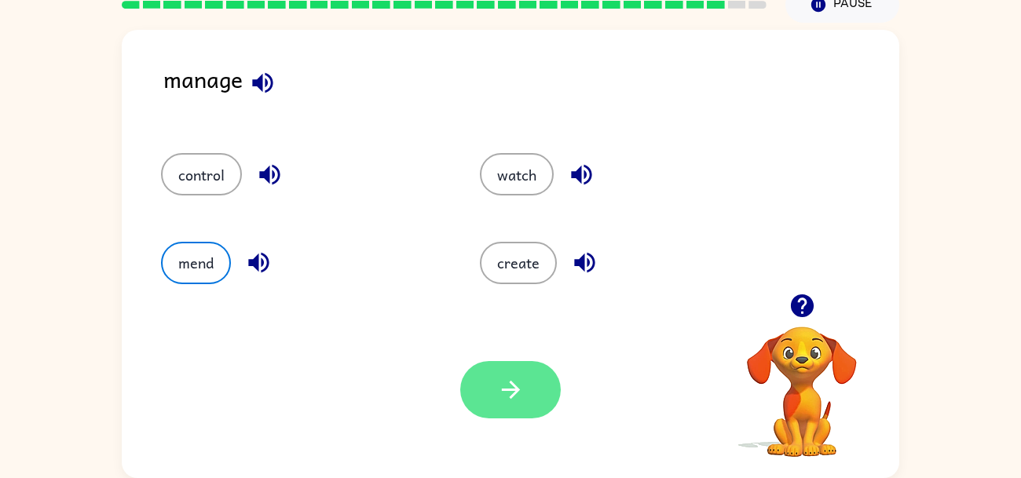
click at [480, 383] on button "button" at bounding box center [510, 389] width 100 height 57
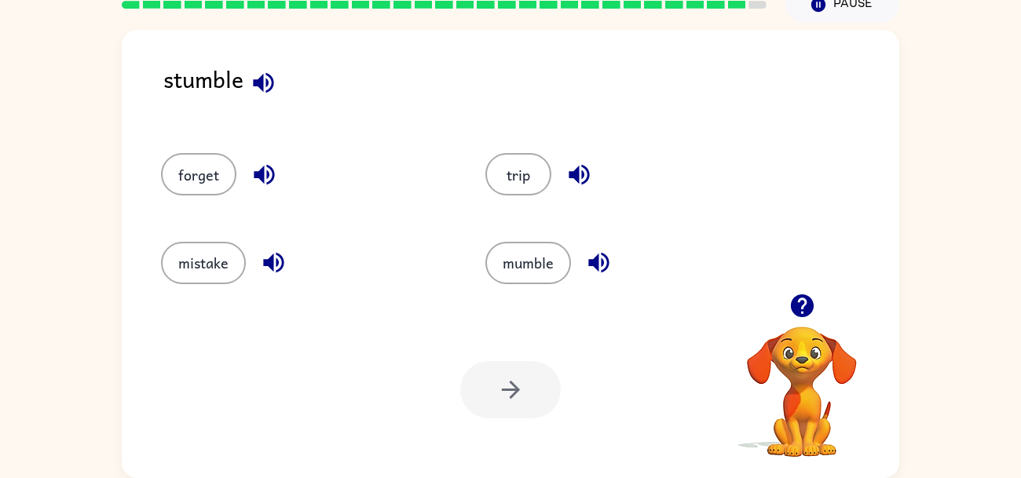
click at [399, 123] on div "forget" at bounding box center [293, 167] width 324 height 88
click at [538, 253] on button "mumble" at bounding box center [528, 263] width 86 height 42
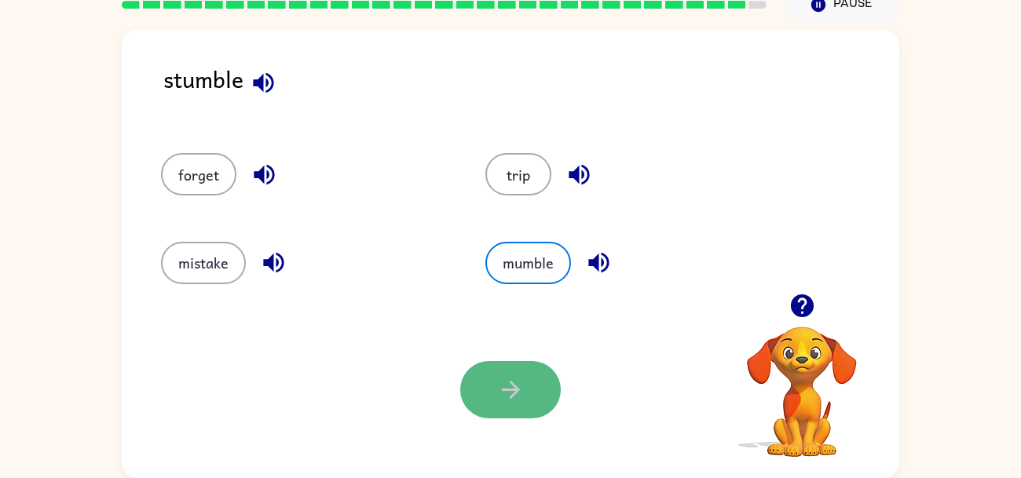
click at [529, 379] on button "button" at bounding box center [510, 389] width 100 height 57
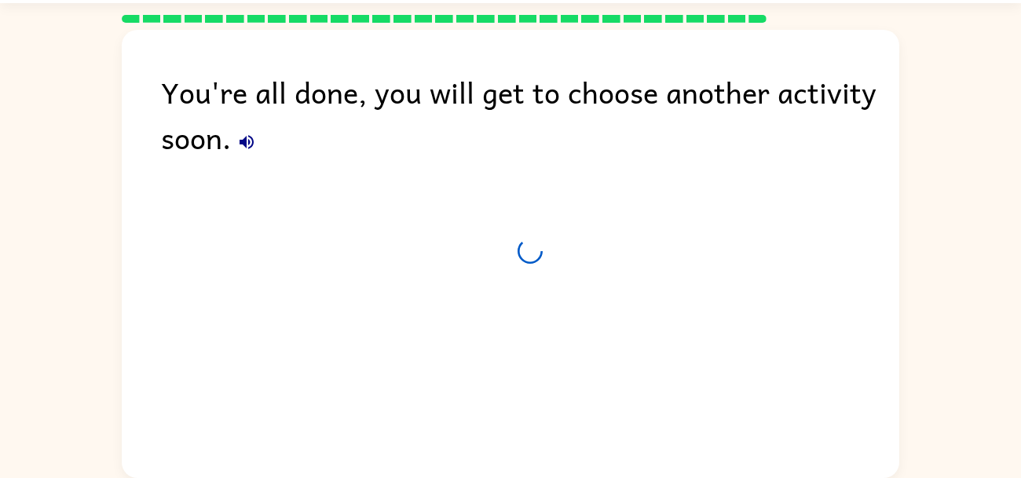
scroll to position [46, 0]
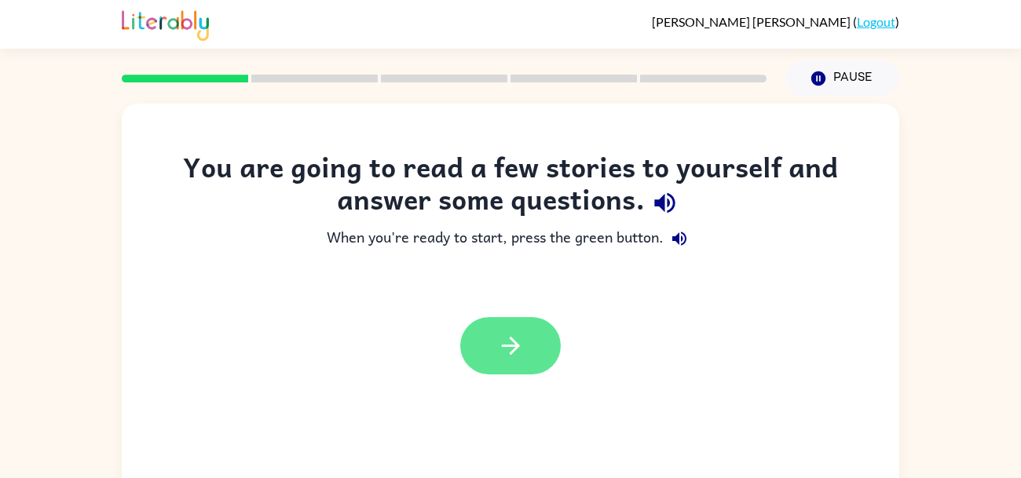
click at [535, 338] on button "button" at bounding box center [510, 345] width 100 height 57
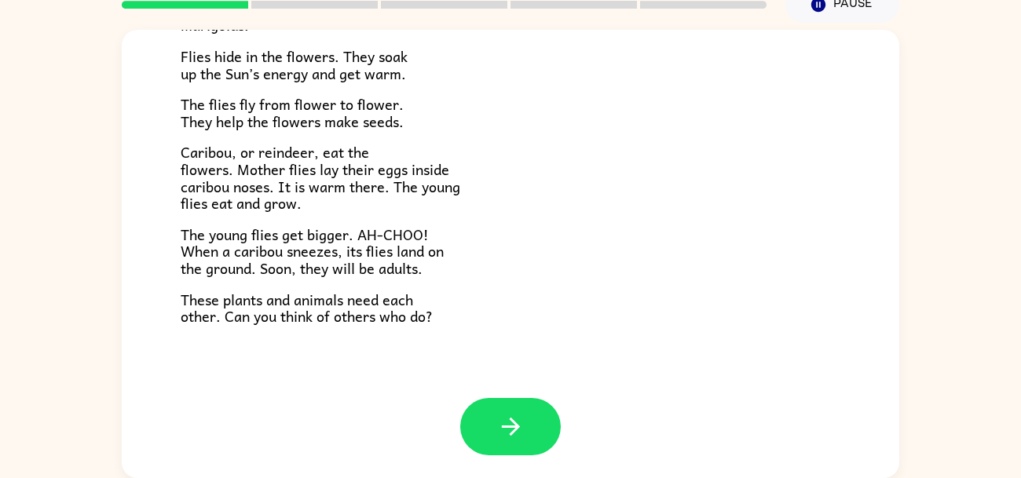
scroll to position [75, 0]
click at [497, 404] on button "button" at bounding box center [510, 426] width 100 height 57
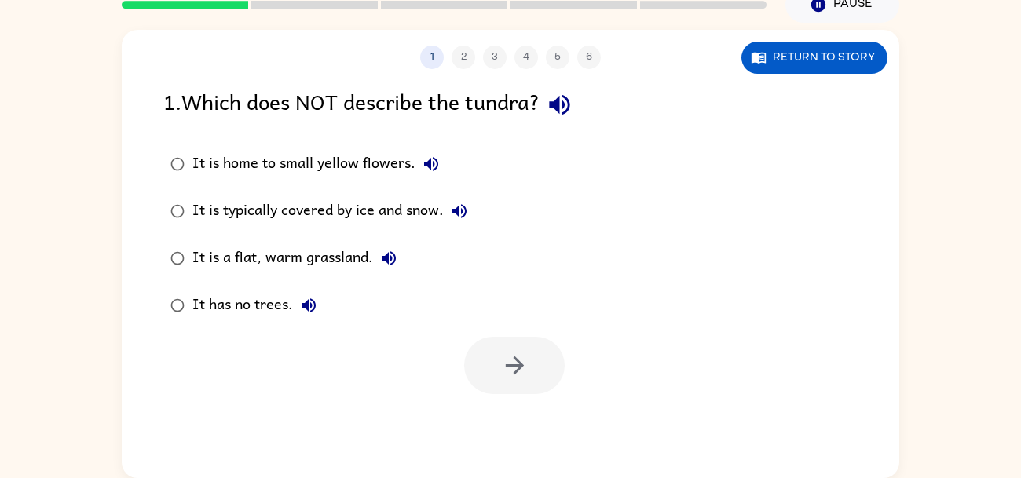
scroll to position [0, 0]
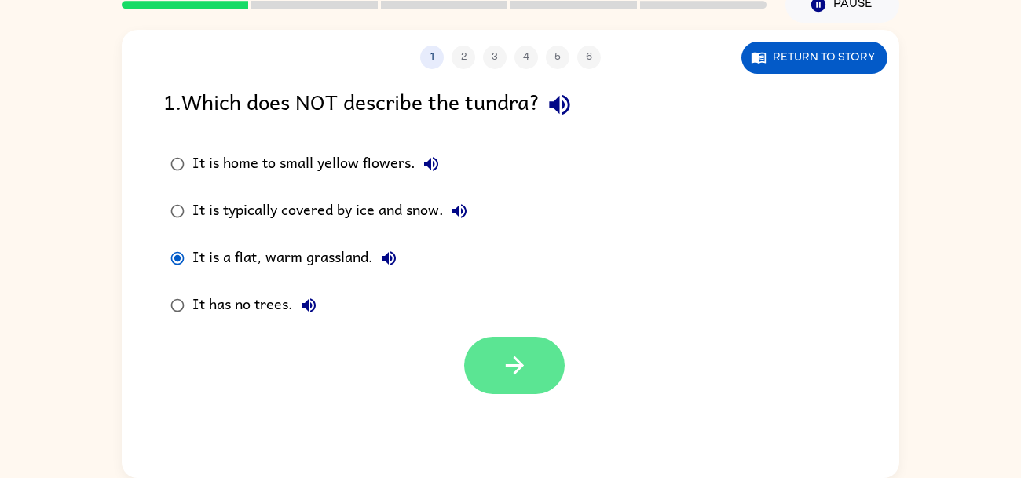
click at [537, 356] on button "button" at bounding box center [514, 365] width 100 height 57
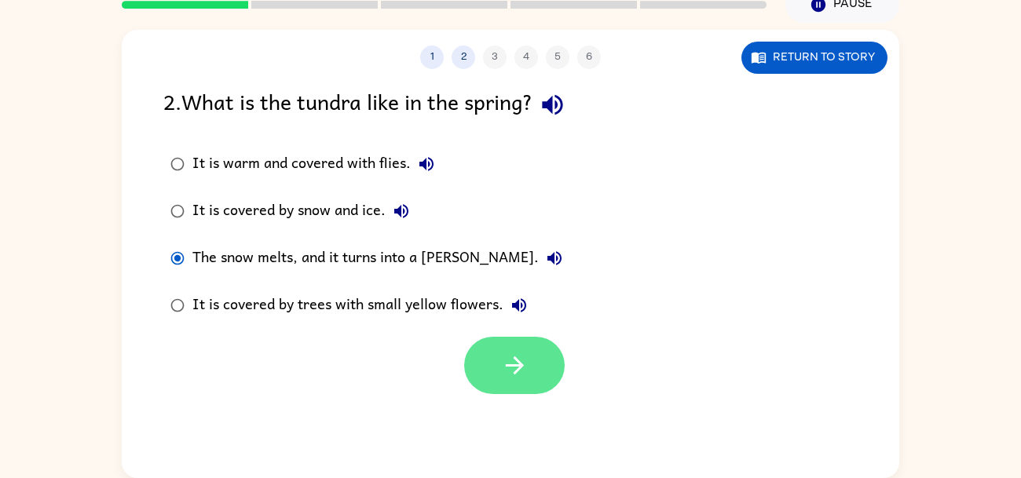
click at [528, 362] on icon "button" at bounding box center [514, 365] width 27 height 27
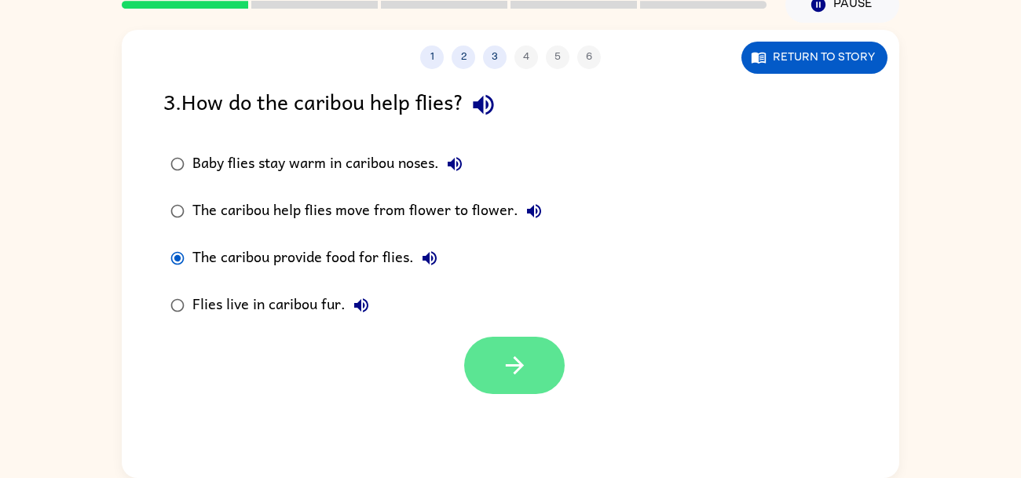
click at [516, 361] on icon "button" at bounding box center [514, 365] width 27 height 27
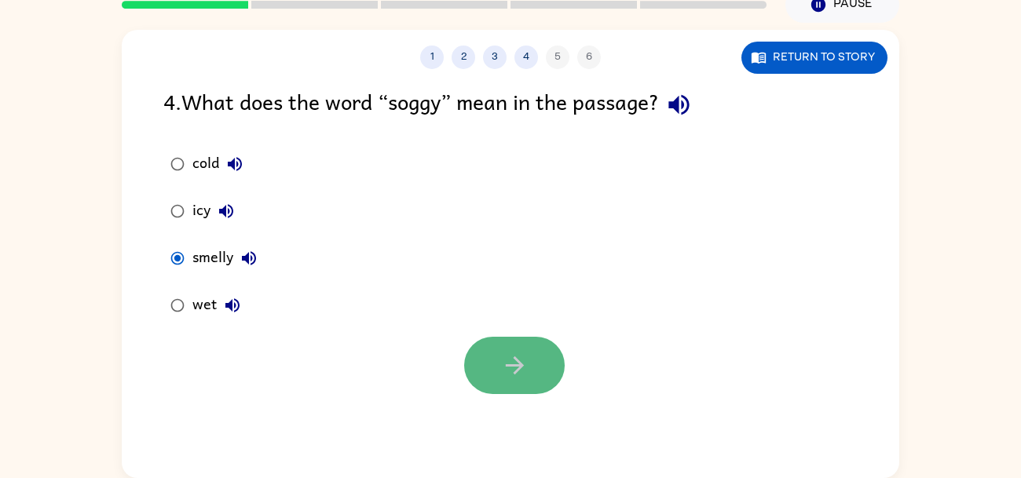
click at [509, 367] on icon "button" at bounding box center [514, 365] width 27 height 27
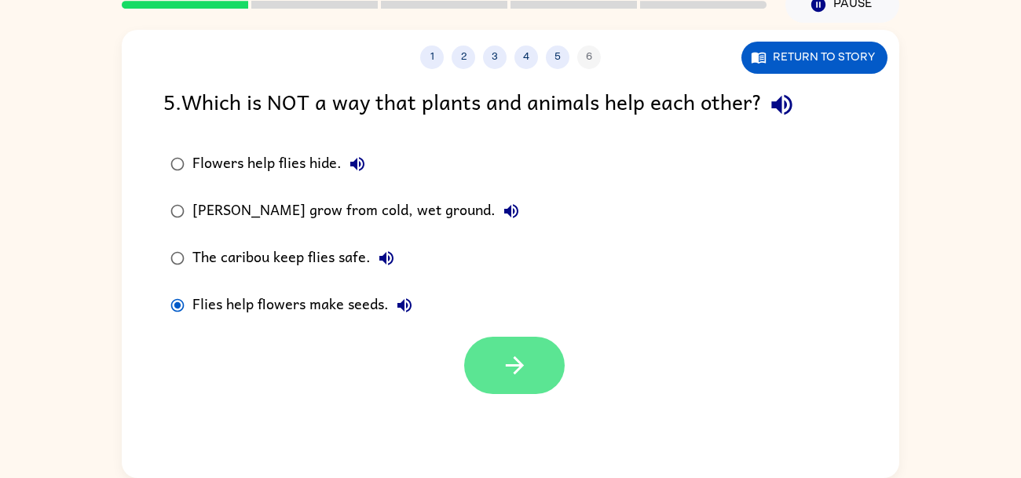
click at [510, 366] on icon "button" at bounding box center [514, 365] width 27 height 27
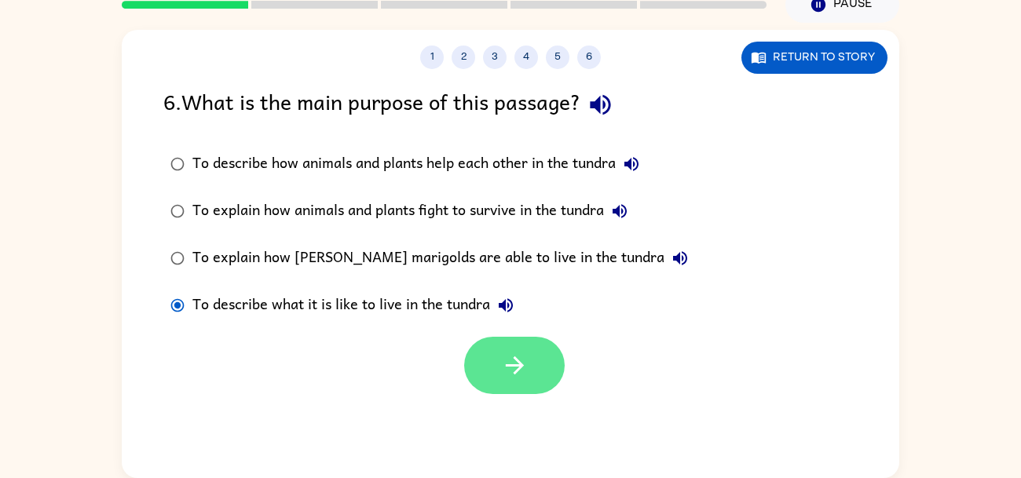
click at [490, 352] on button "button" at bounding box center [514, 365] width 100 height 57
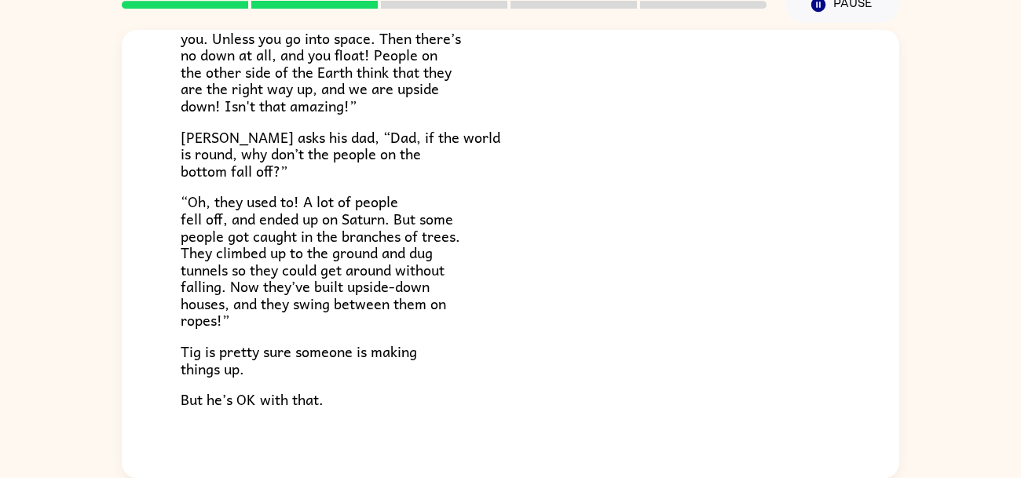
scroll to position [377, 0]
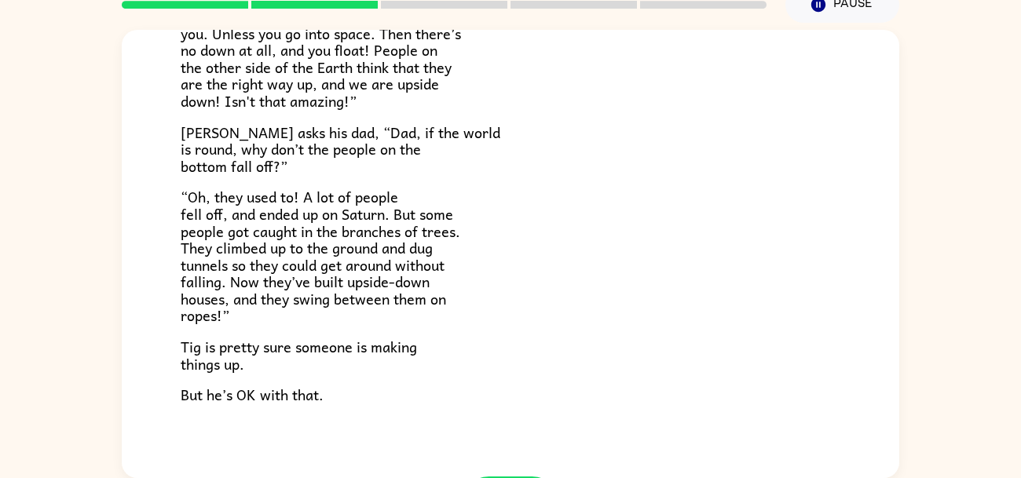
click at [309, 251] on span "“Oh, they used to! A lot of people fell off, and ended up on Saturn. But some p…" at bounding box center [320, 255] width 279 height 141
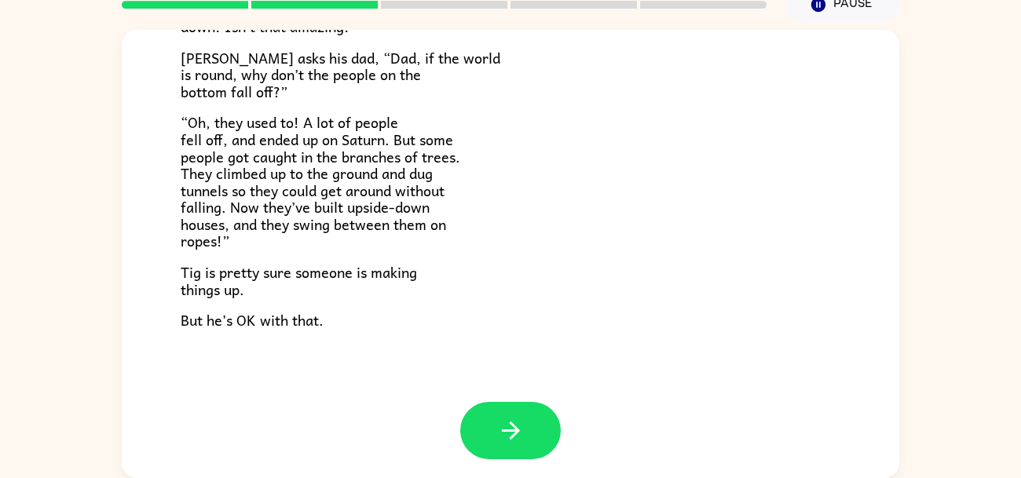
scroll to position [455, 0]
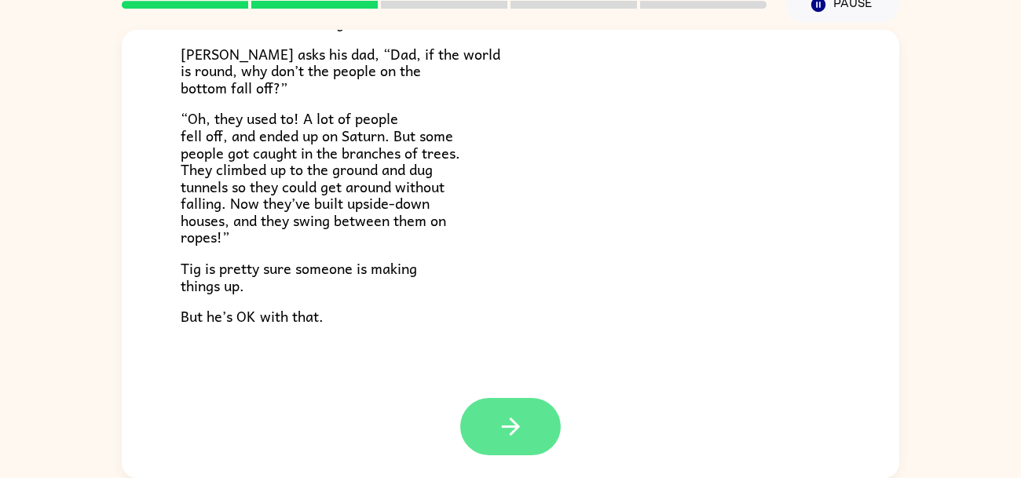
click at [506, 429] on icon "button" at bounding box center [510, 426] width 27 height 27
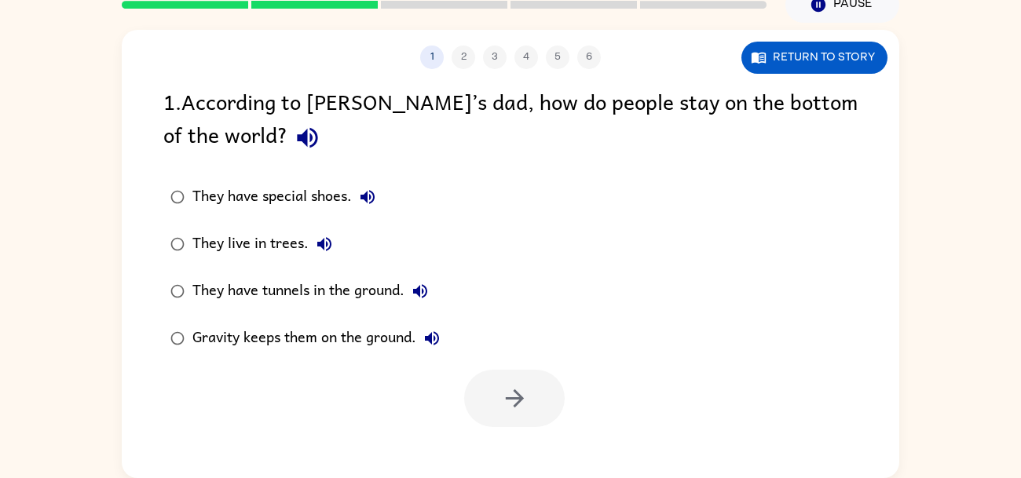
scroll to position [0, 0]
click at [604, 73] on div "1 2 3 4 5 6 Return to story 1 . According to Tig’s dad, how do people stay on t…" at bounding box center [510, 254] width 777 height 448
click at [431, 51] on button "1" at bounding box center [432, 58] width 24 height 24
click at [465, 61] on div "1 2 3 4 5 6" at bounding box center [510, 58] width 777 height 24
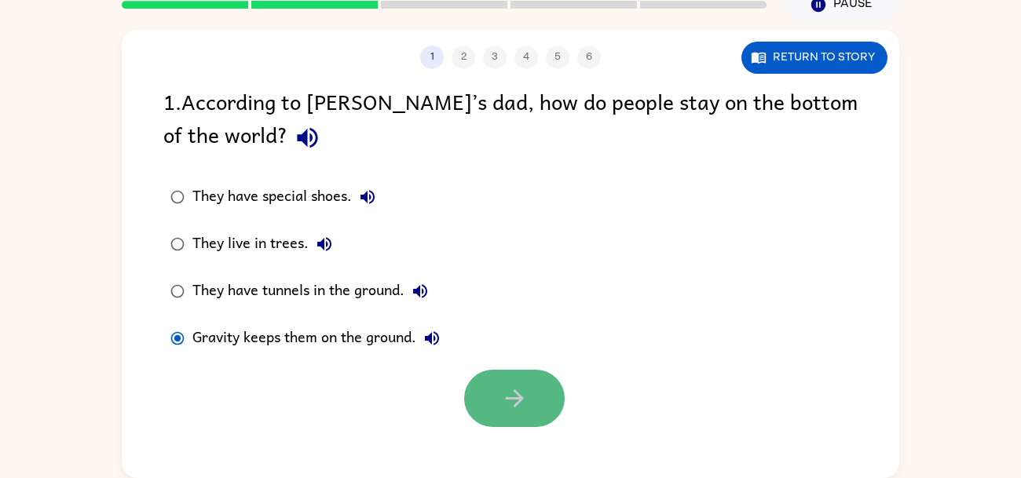
click at [517, 402] on icon "button" at bounding box center [514, 398] width 18 height 18
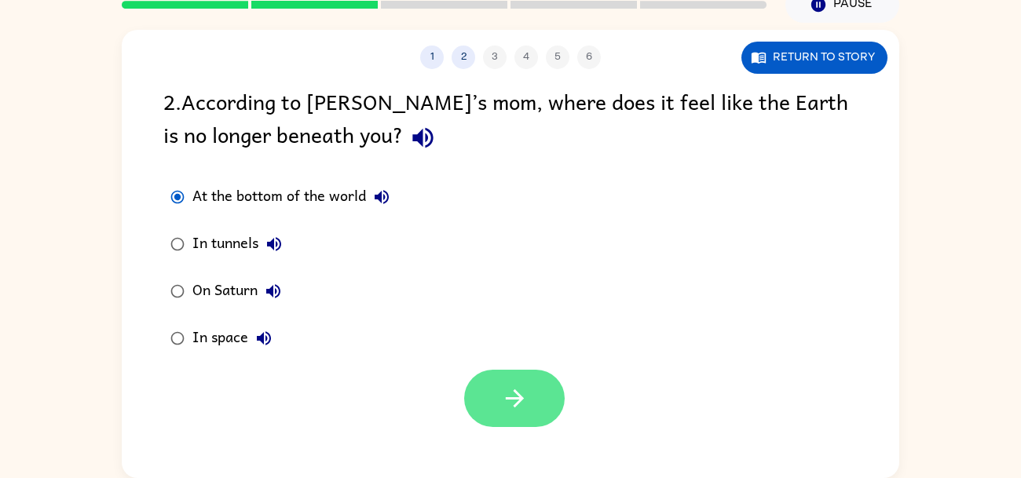
click at [528, 410] on button "button" at bounding box center [514, 398] width 100 height 57
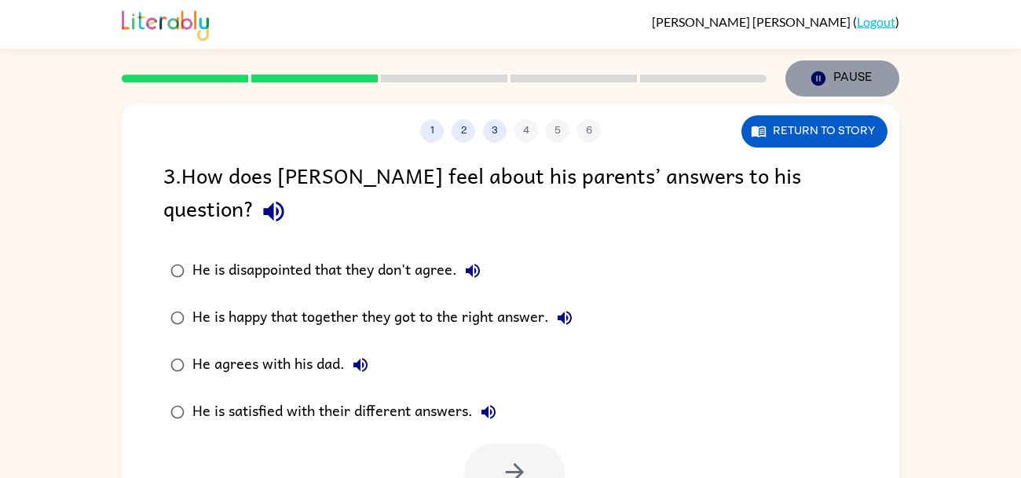
click at [821, 81] on icon "button" at bounding box center [818, 78] width 14 height 14
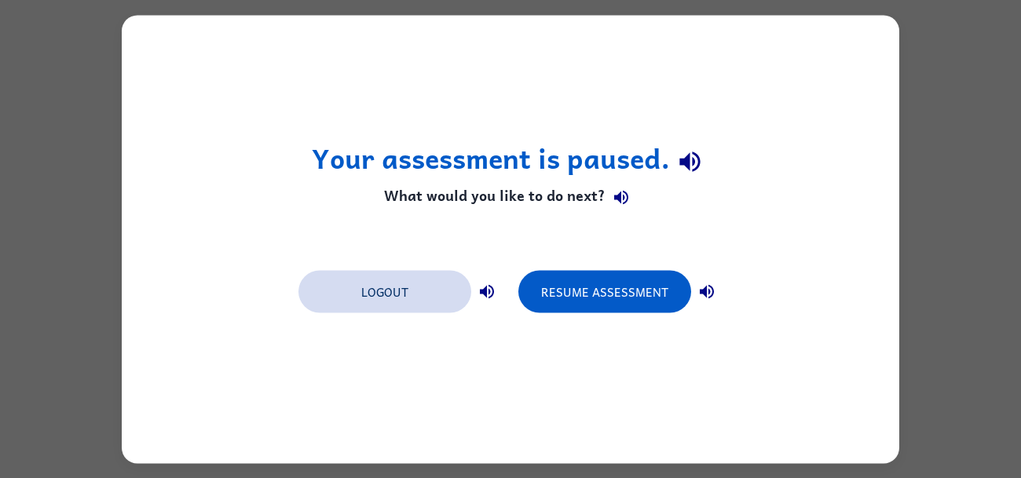
click at [410, 301] on button "Logout" at bounding box center [384, 291] width 173 height 42
